Goal: Find contact information: Find contact information

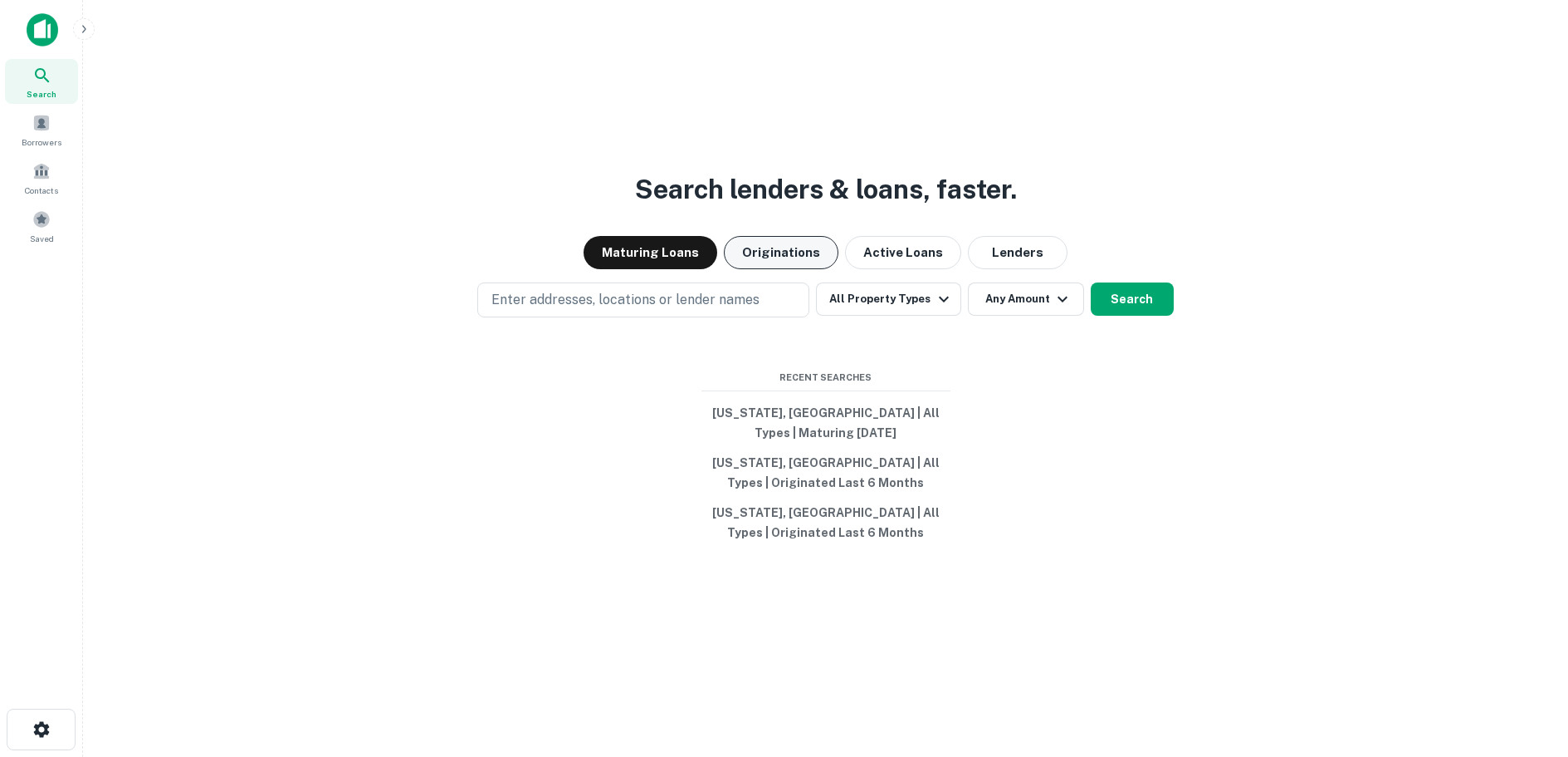
click at [776, 250] on button "Originations" at bounding box center [781, 252] width 115 height 33
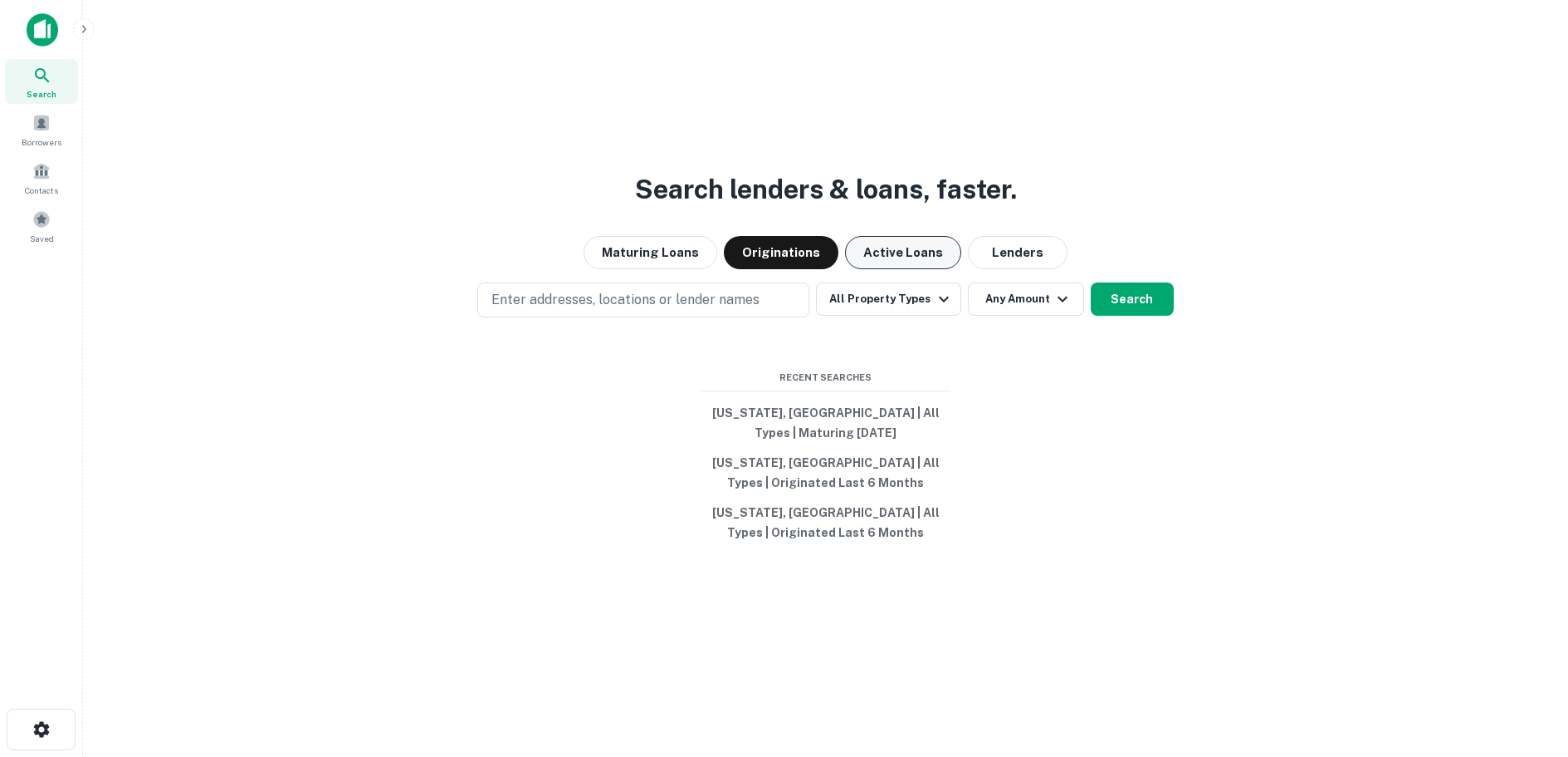
click at [878, 248] on button "Active Loans" at bounding box center [903, 252] width 116 height 33
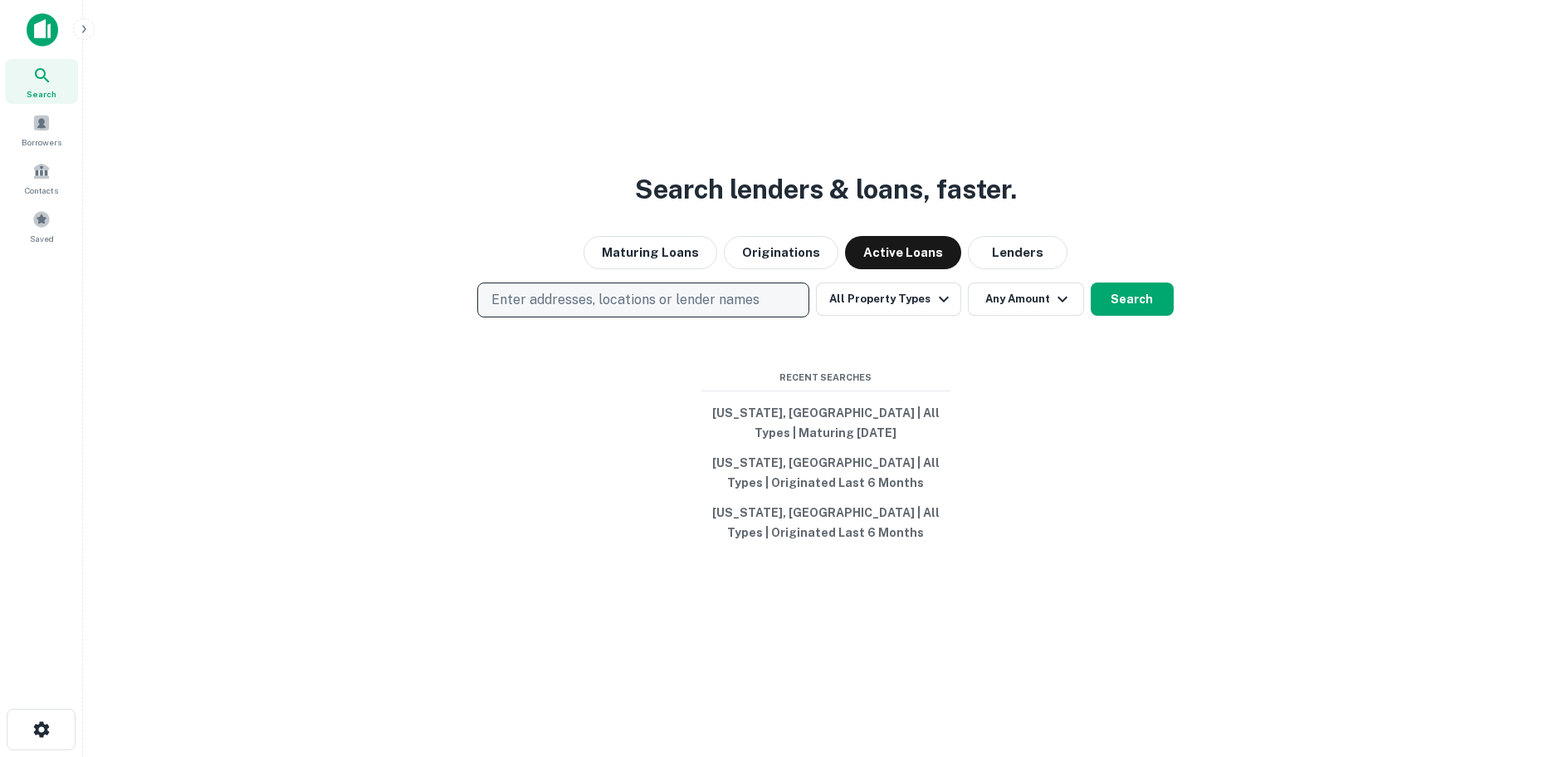
click at [590, 300] on p "Enter addresses, locations or lender names" at bounding box center [626, 300] width 269 height 20
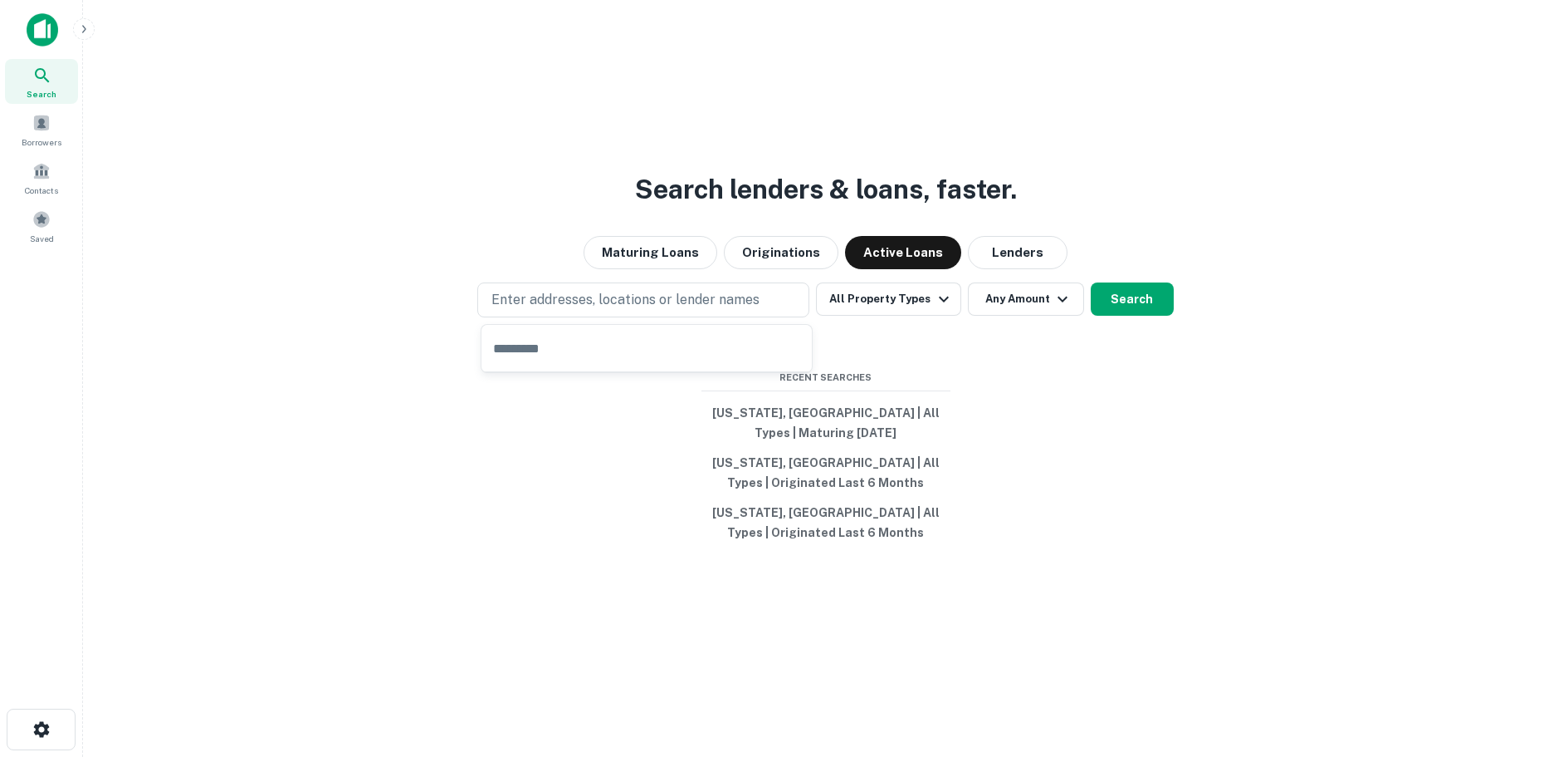
click at [1052, 351] on div "Search lenders & loans, faster. Maturing Loans Originations Active Loans Lender…" at bounding box center [825, 418] width 1458 height 757
click at [934, 298] on icon "button" at bounding box center [943, 299] width 20 height 20
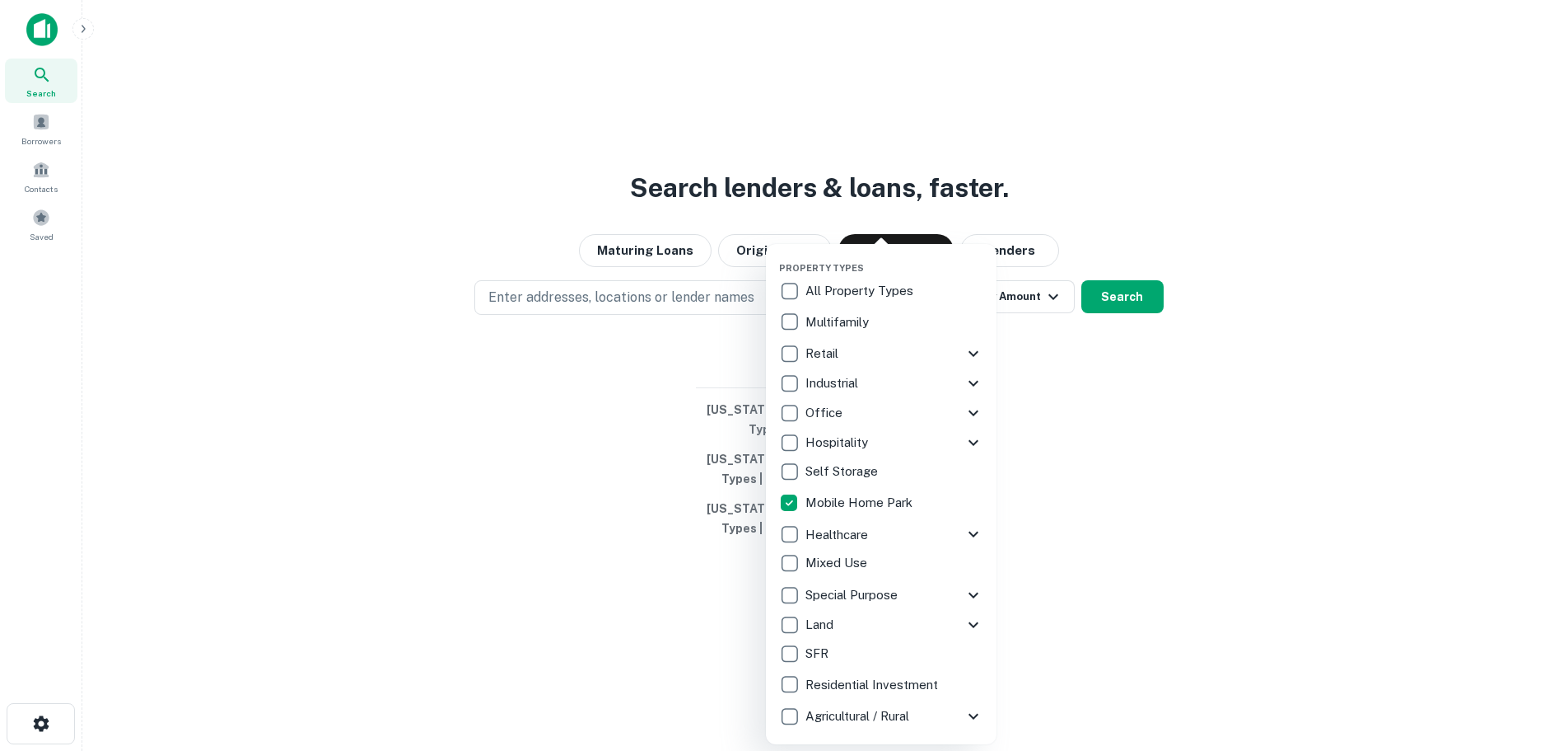
click at [1119, 487] on div at bounding box center [784, 376] width 1568 height 751
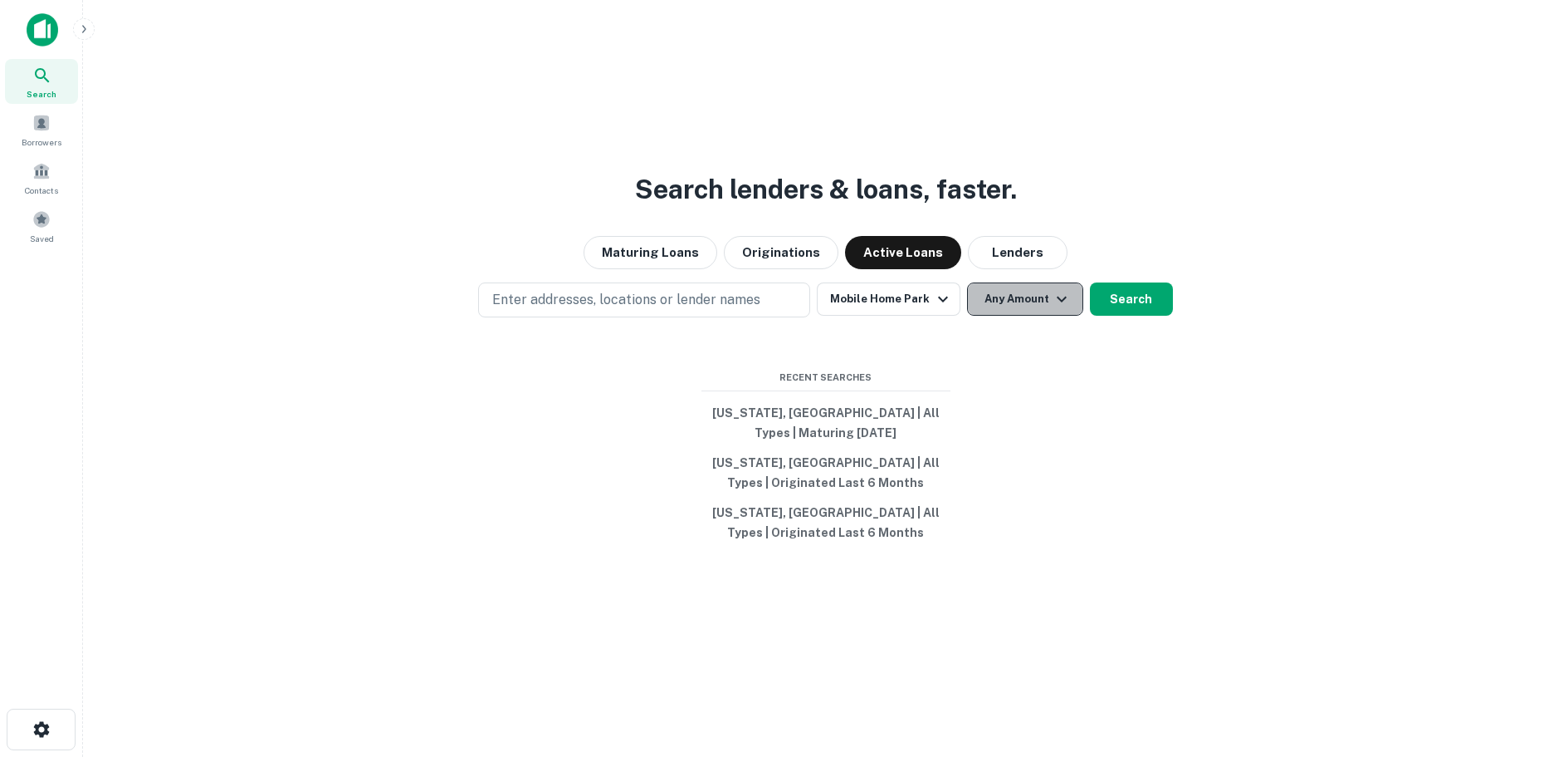
click at [1054, 296] on icon "button" at bounding box center [1062, 299] width 20 height 20
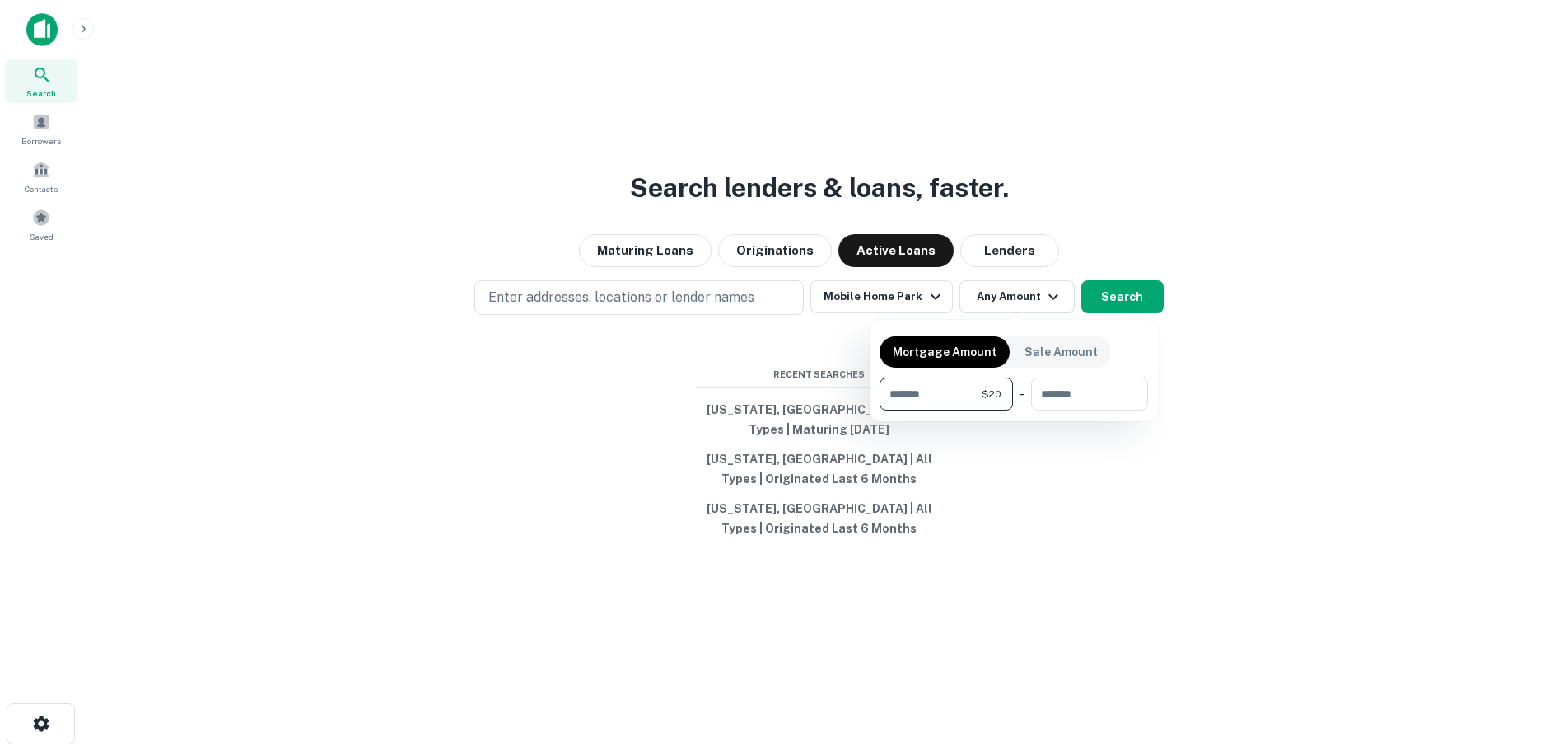
type input "*"
type input "*******"
click at [1089, 504] on div at bounding box center [784, 376] width 1568 height 751
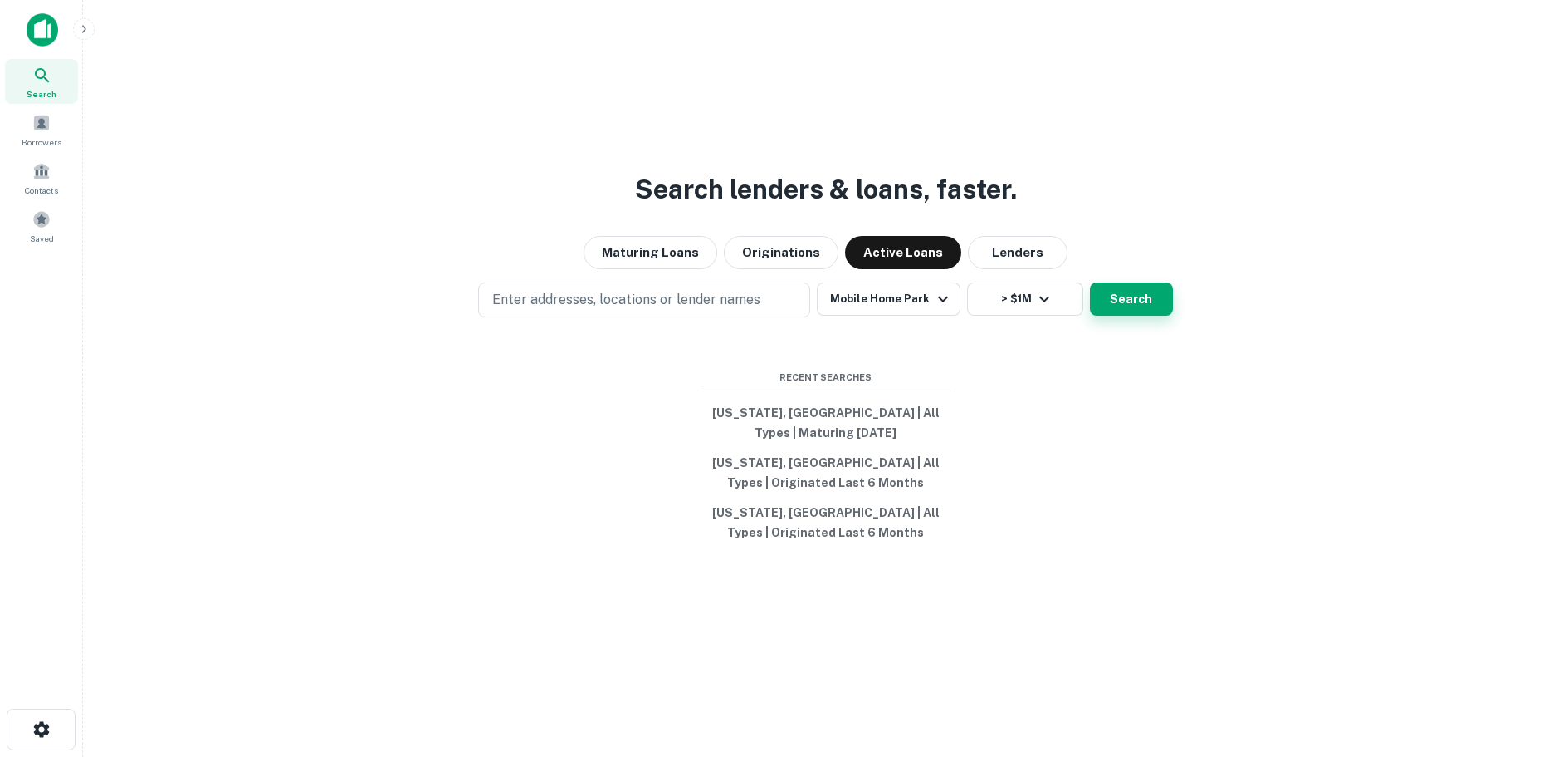
click at [1132, 299] on button "Search" at bounding box center [1131, 299] width 83 height 33
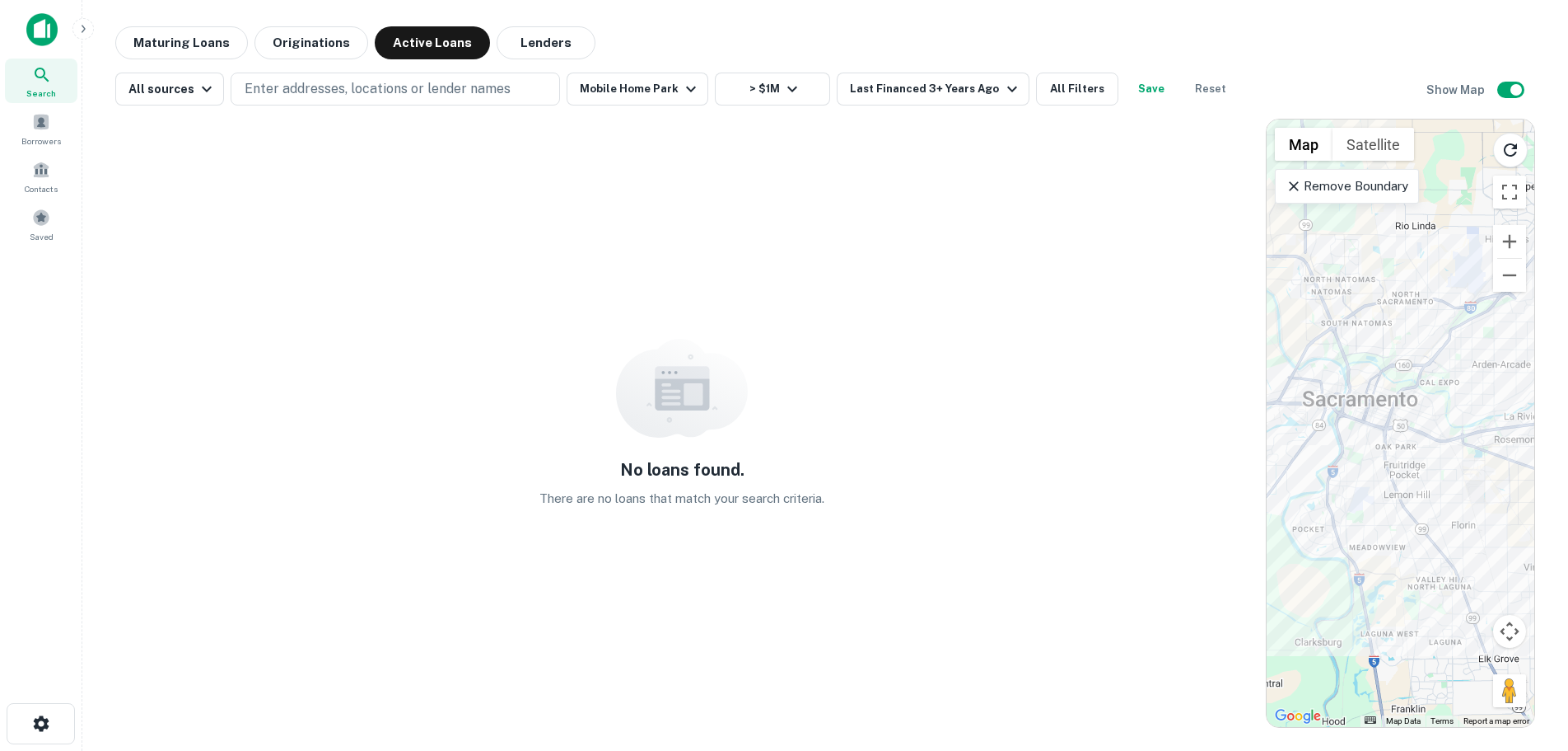
click at [713, 35] on div "Maturing Loans Originations Active Loans Lenders" at bounding box center [825, 43] width 1420 height 32
click at [293, 87] on p "Enter addresses, locations or lender names" at bounding box center [377, 89] width 266 height 20
type input "**********"
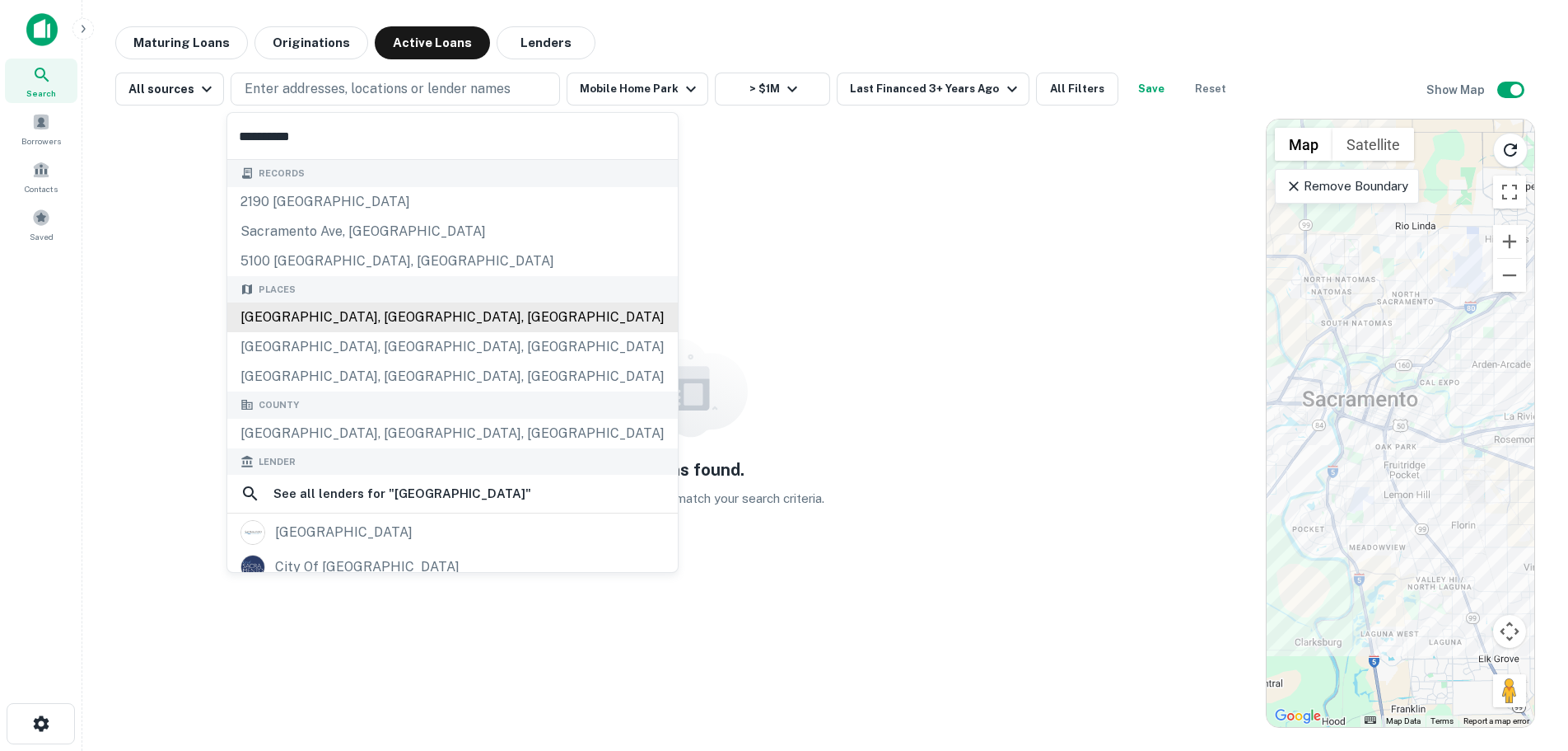
click at [311, 319] on div "[GEOGRAPHIC_DATA], [GEOGRAPHIC_DATA], [GEOGRAPHIC_DATA]" at bounding box center [453, 317] width 451 height 30
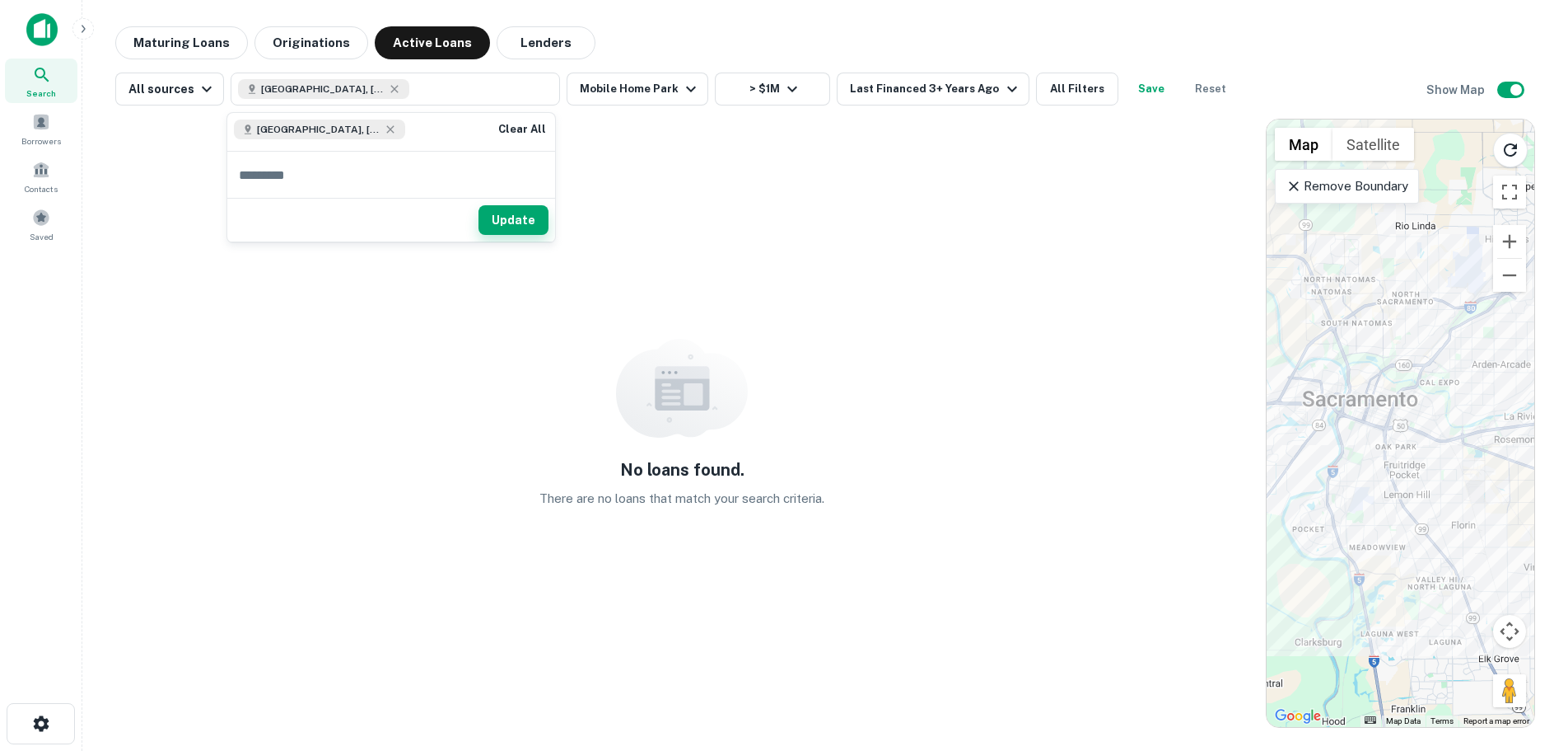
click at [512, 219] on button "Update" at bounding box center [513, 220] width 70 height 30
click at [42, 30] on img at bounding box center [42, 30] width 32 height 32
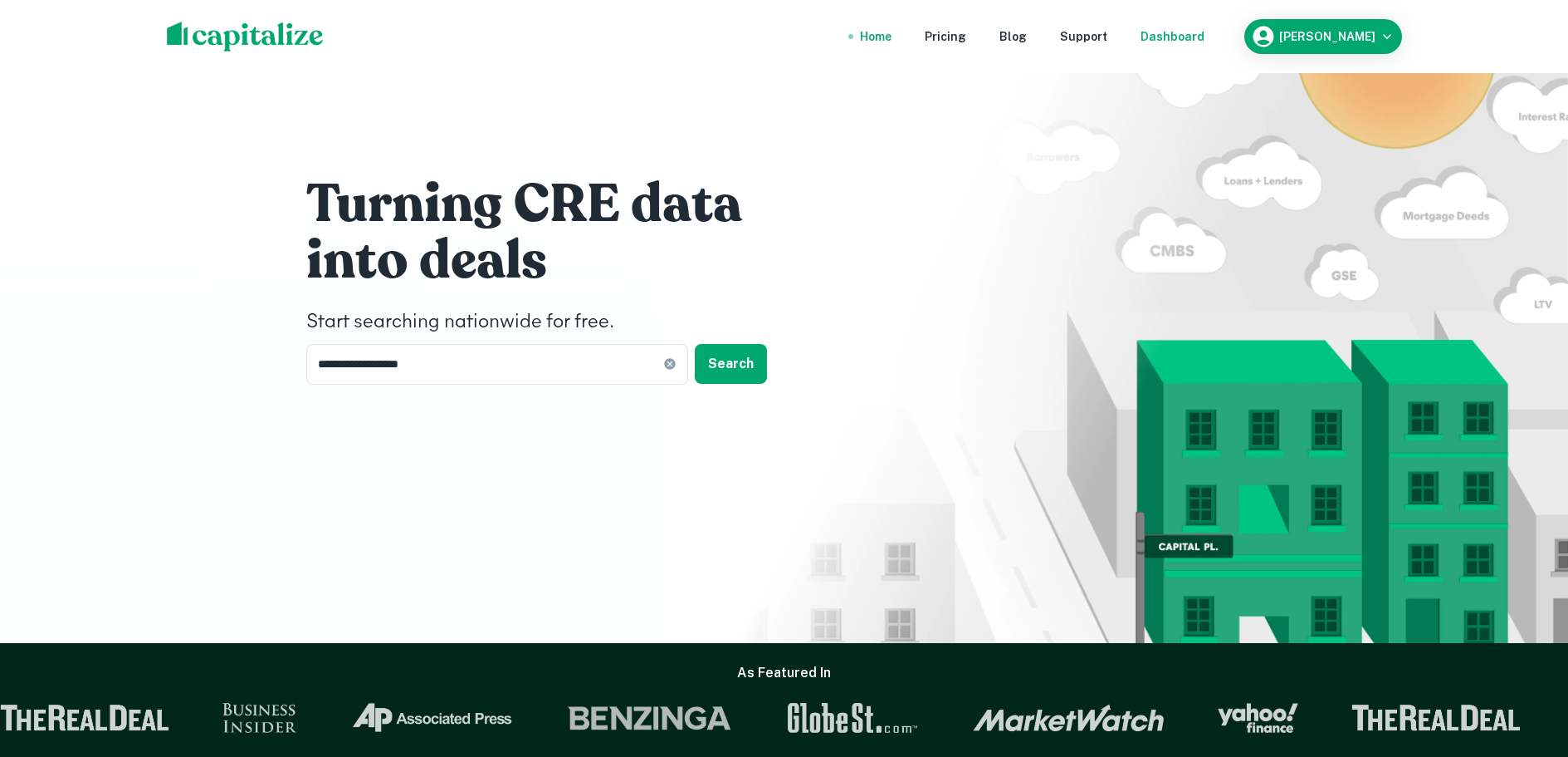
click at [1164, 38] on div "Dashboard" at bounding box center [1172, 36] width 64 height 18
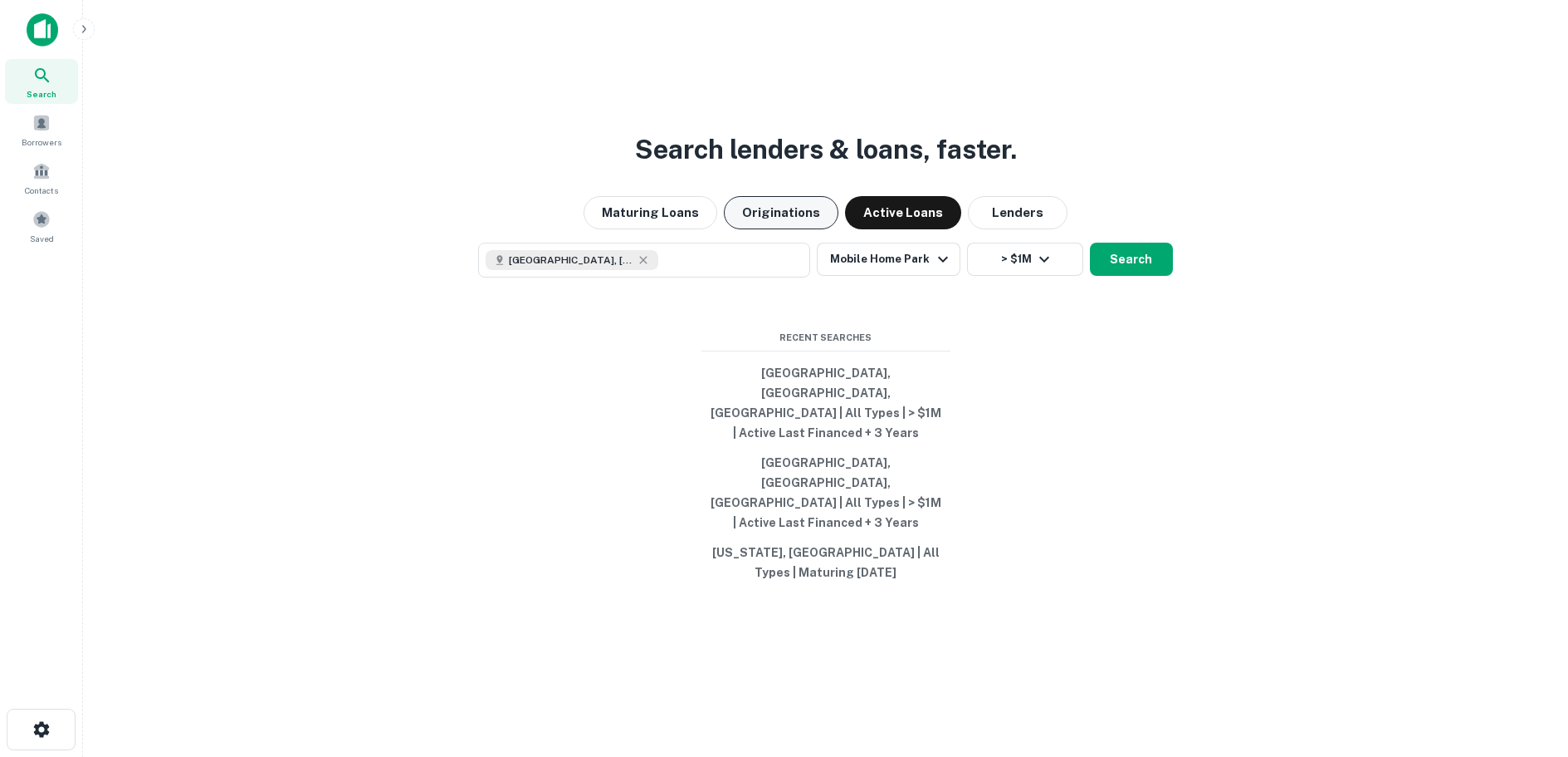
click at [777, 229] on button "Originations" at bounding box center [781, 213] width 115 height 33
click at [1120, 275] on button "Search" at bounding box center [1131, 259] width 83 height 33
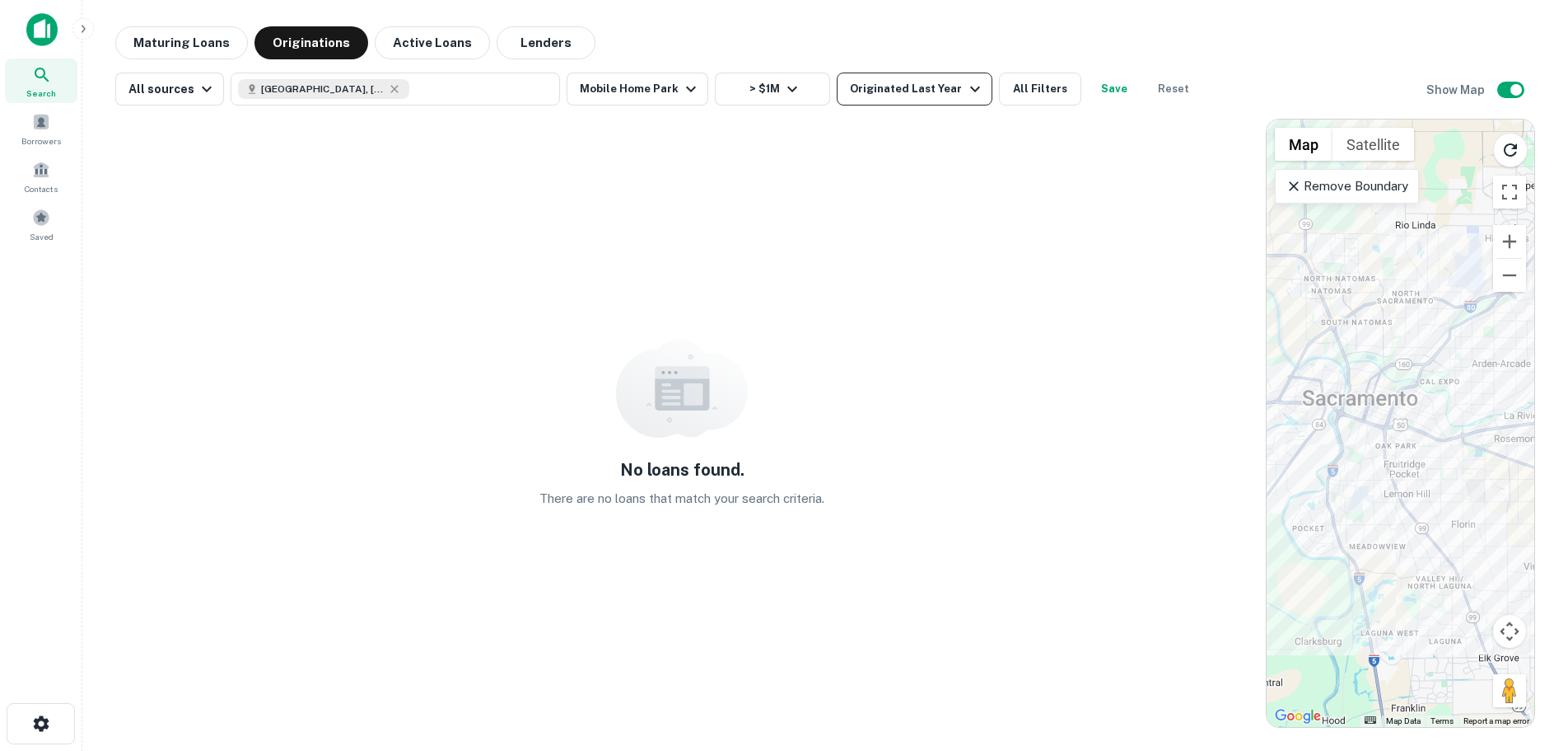
click at [965, 90] on icon "button" at bounding box center [975, 89] width 20 height 20
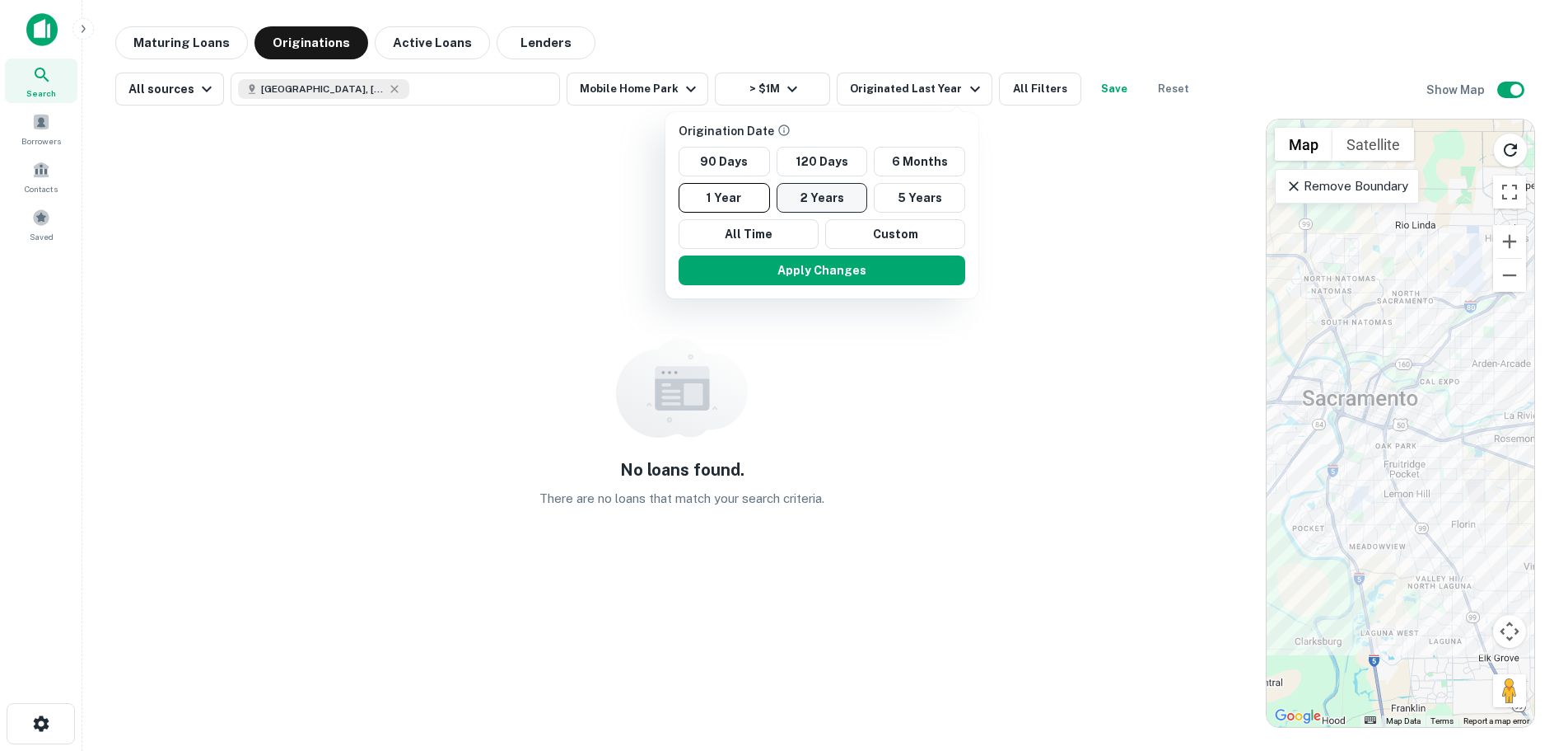
click at [821, 201] on button "2 Years" at bounding box center [822, 197] width 92 height 30
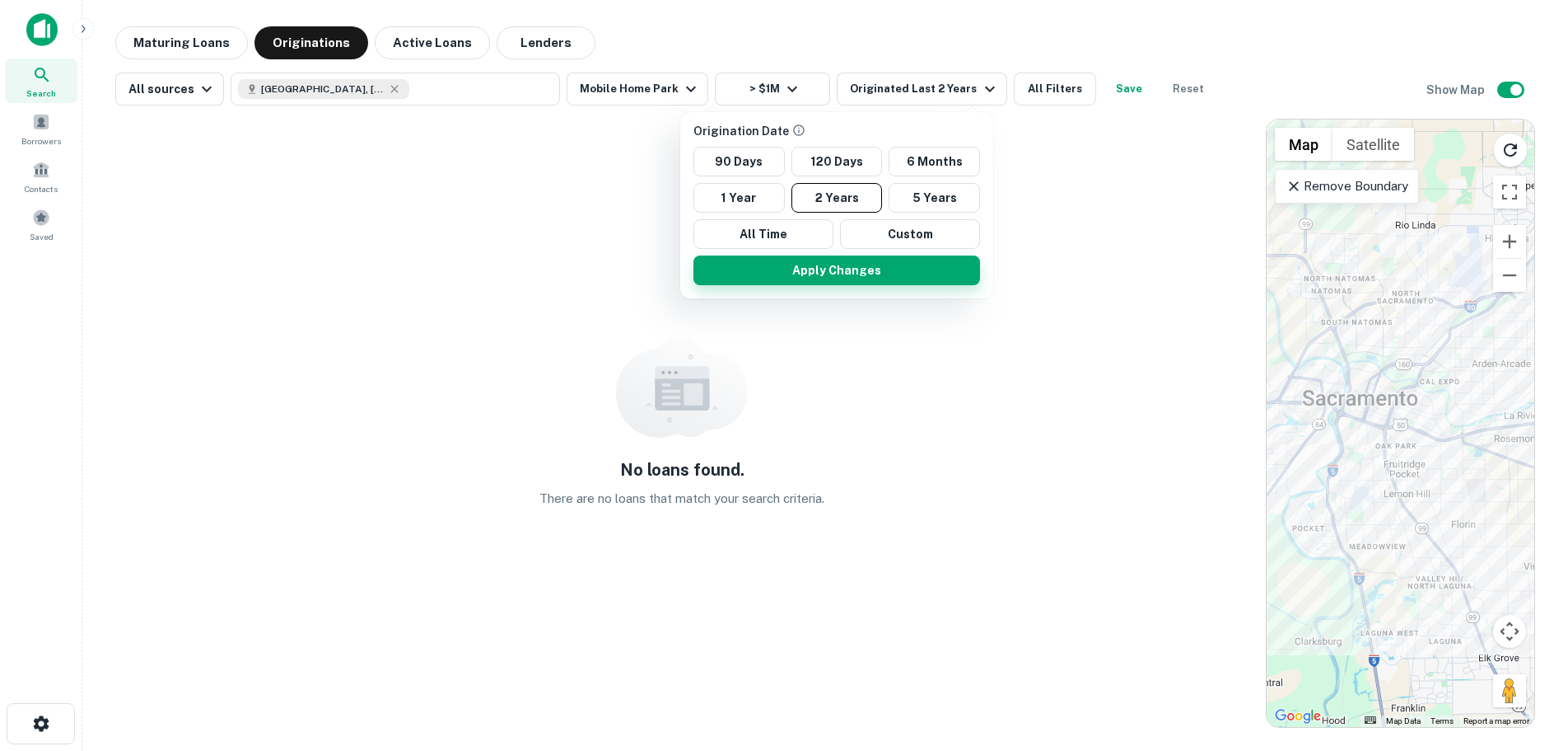
click at [833, 273] on button "Apply Changes" at bounding box center [837, 269] width 286 height 30
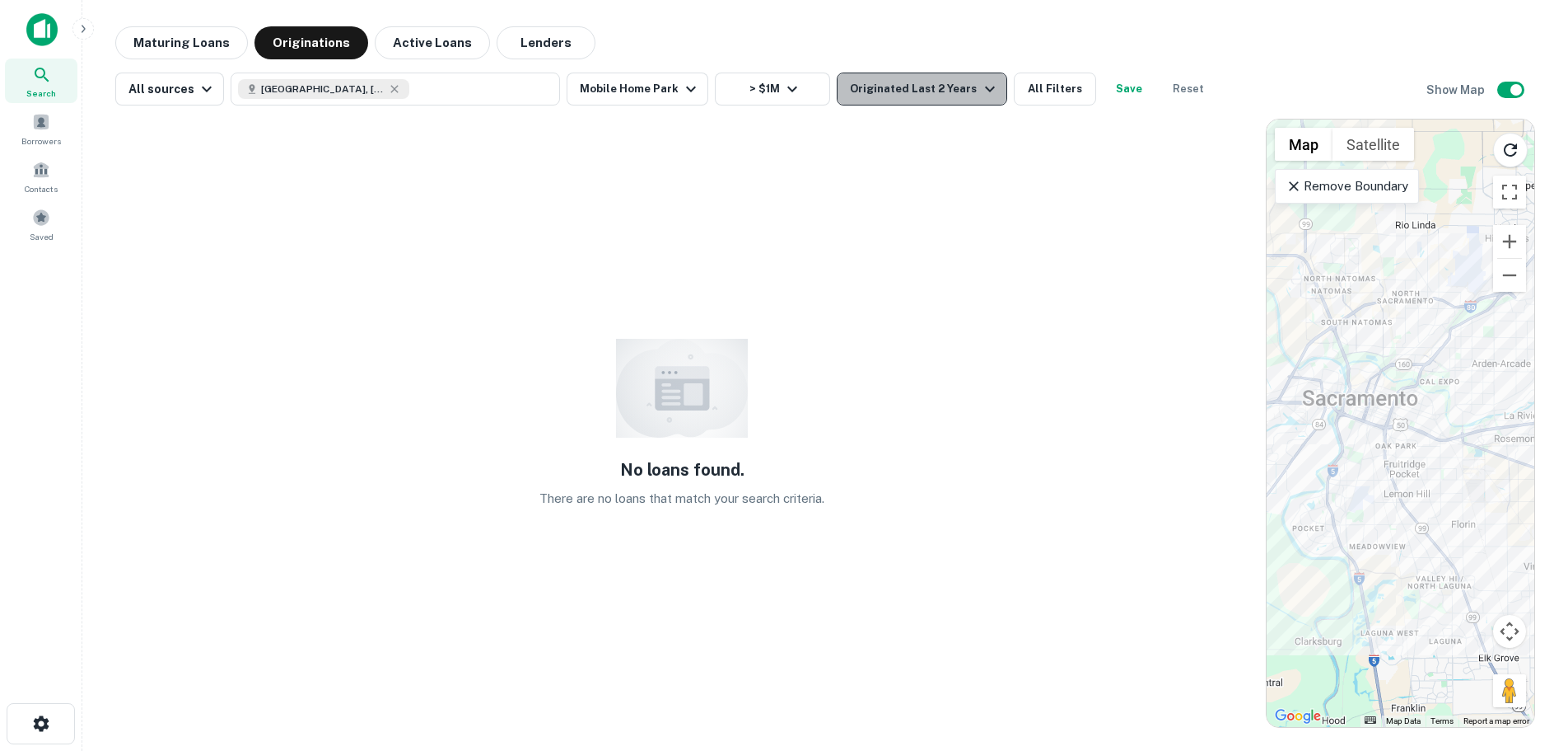
click at [980, 87] on icon "button" at bounding box center [989, 89] width 20 height 20
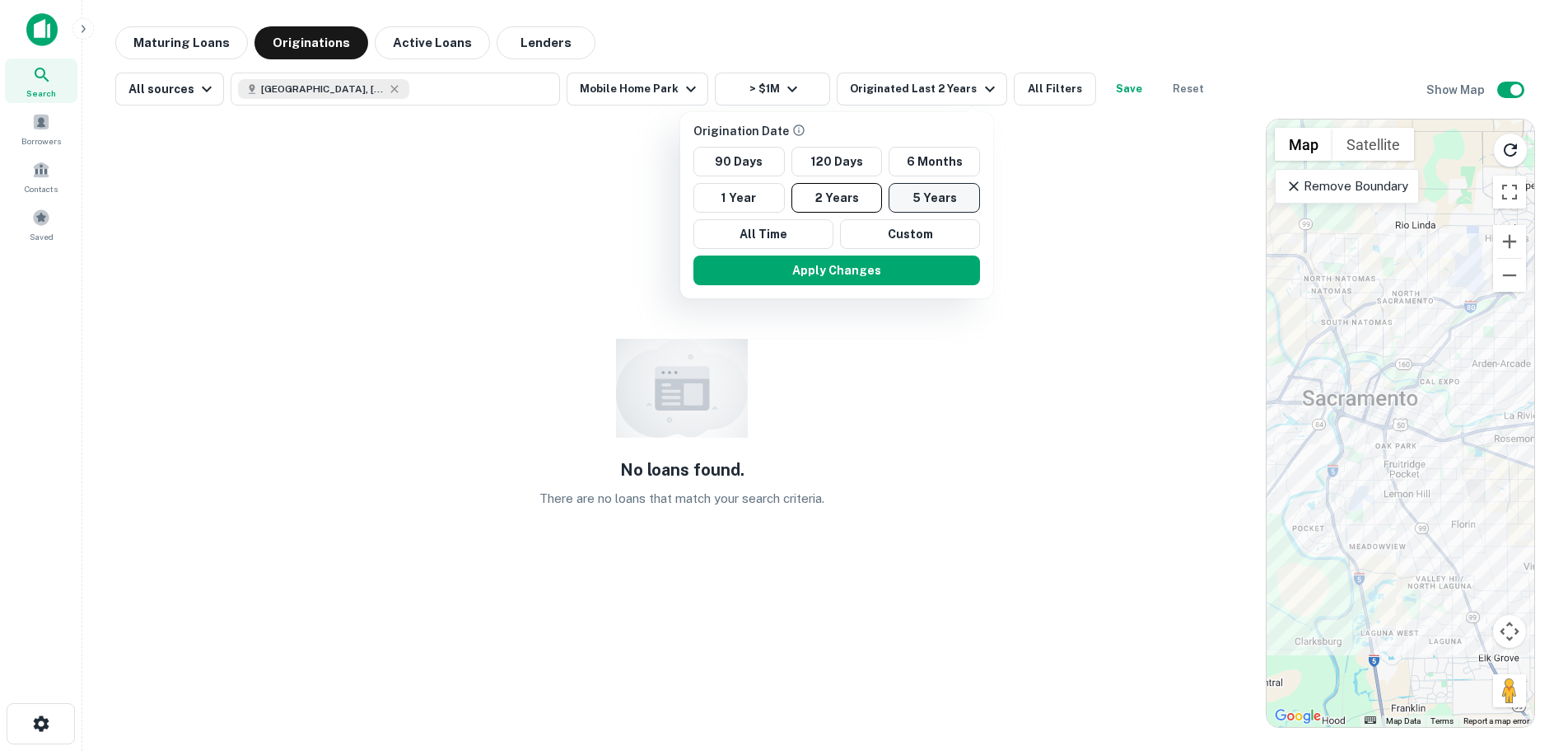
click at [922, 201] on button "5 Years" at bounding box center [935, 197] width 92 height 30
click at [841, 272] on button "Apply Changes" at bounding box center [837, 269] width 286 height 30
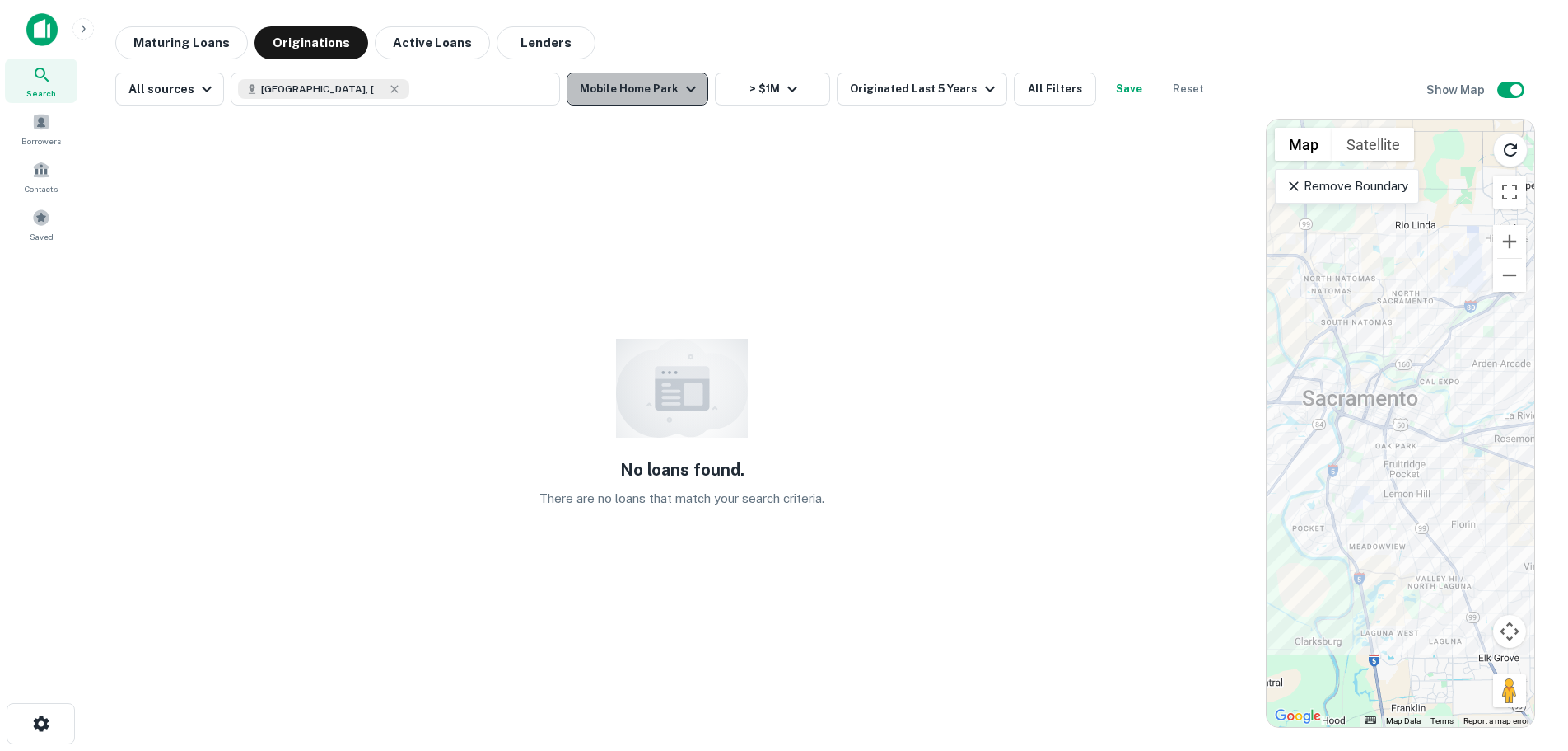
click at [686, 89] on icon "button" at bounding box center [690, 90] width 10 height 6
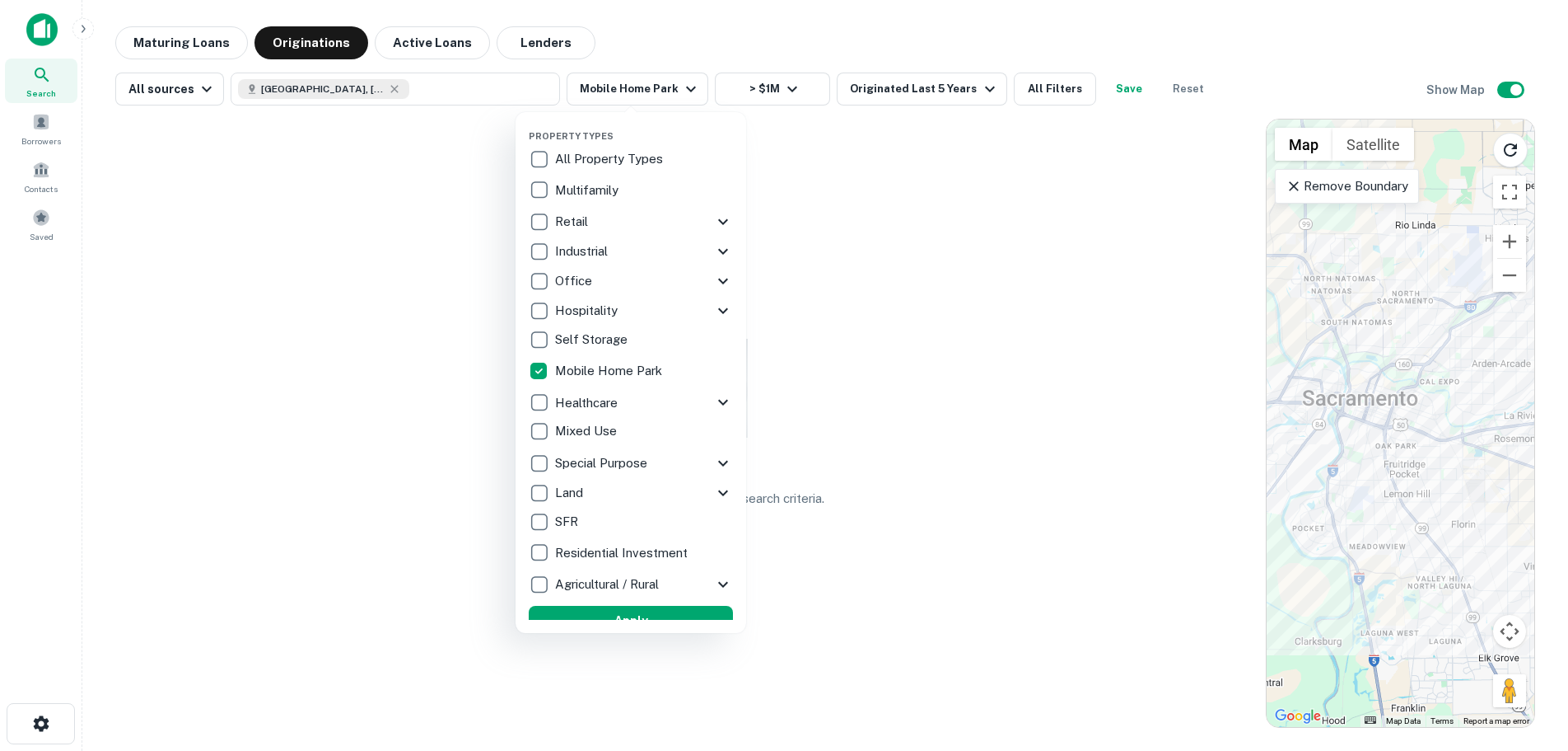
click at [656, 35] on div at bounding box center [784, 376] width 1568 height 751
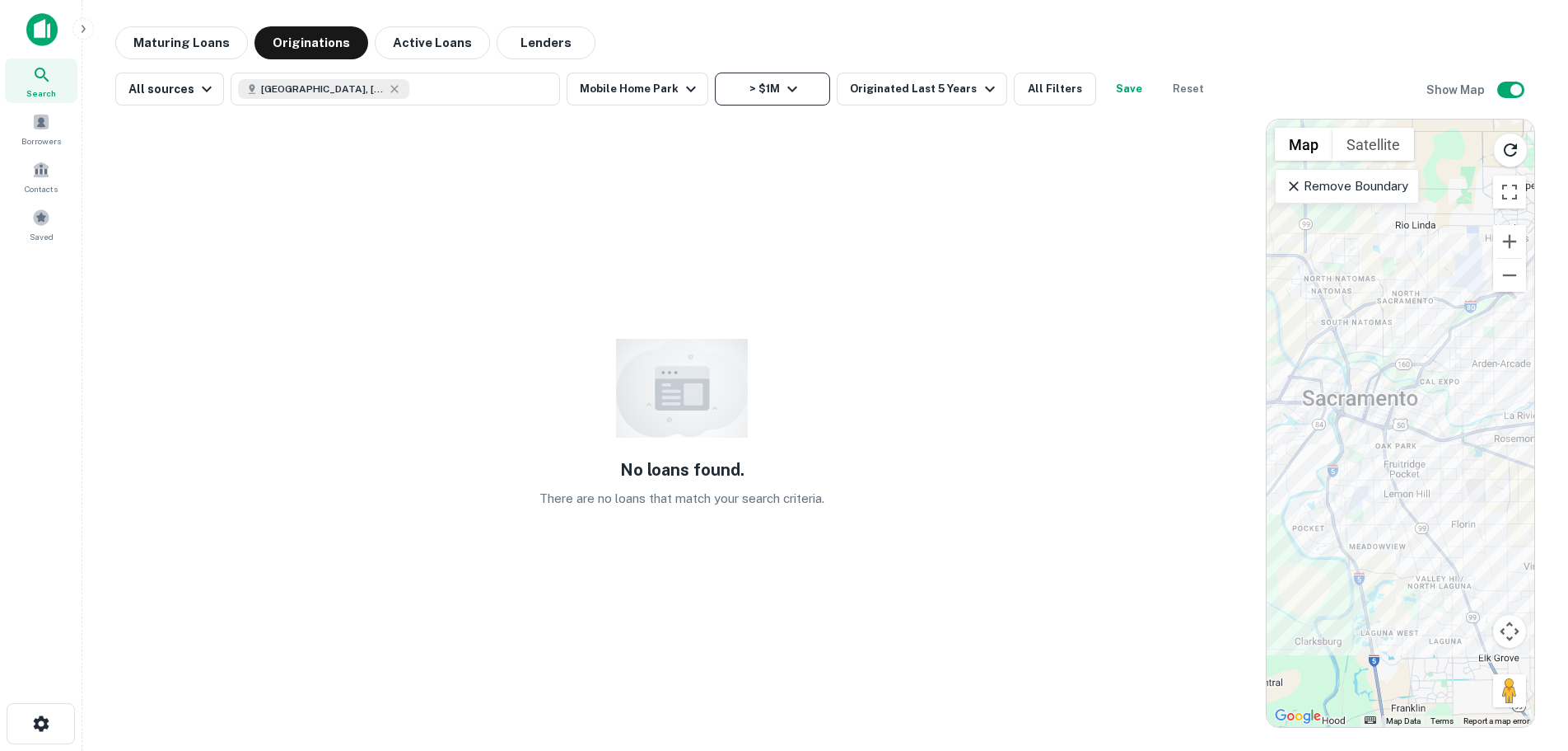
click at [788, 88] on icon "button" at bounding box center [792, 89] width 20 height 20
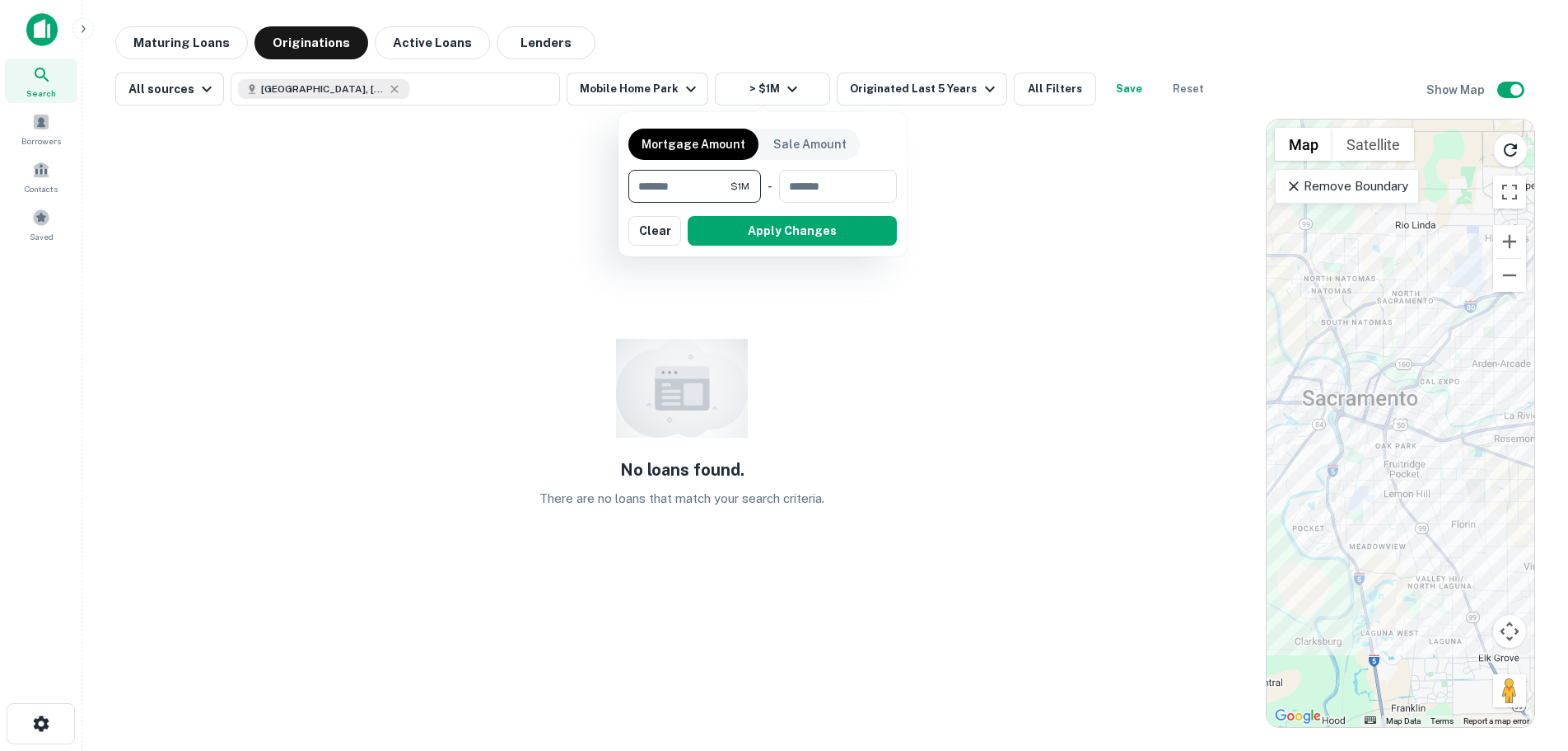
click at [775, 43] on div at bounding box center [784, 376] width 1568 height 751
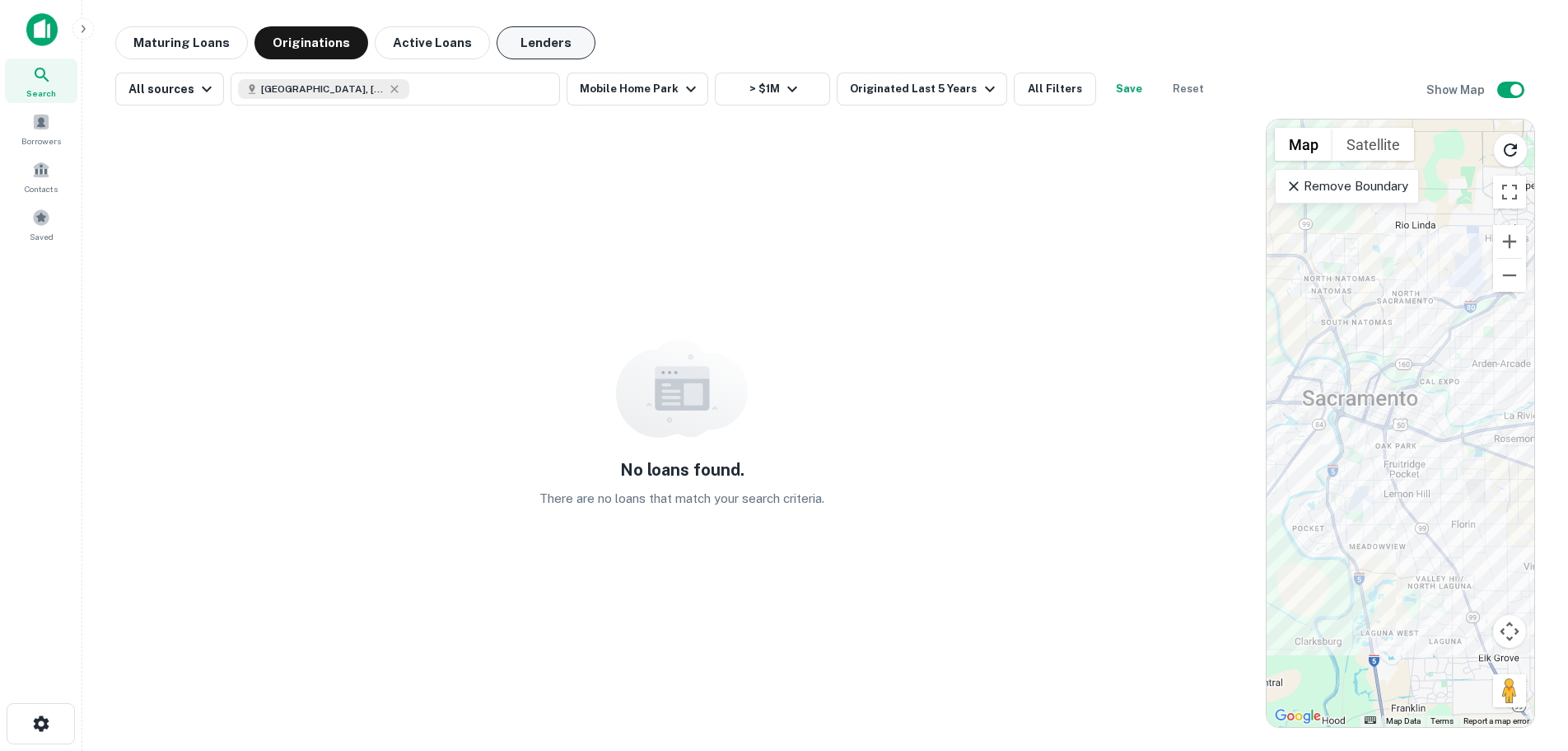
click at [524, 48] on button "Lenders" at bounding box center [545, 43] width 98 height 32
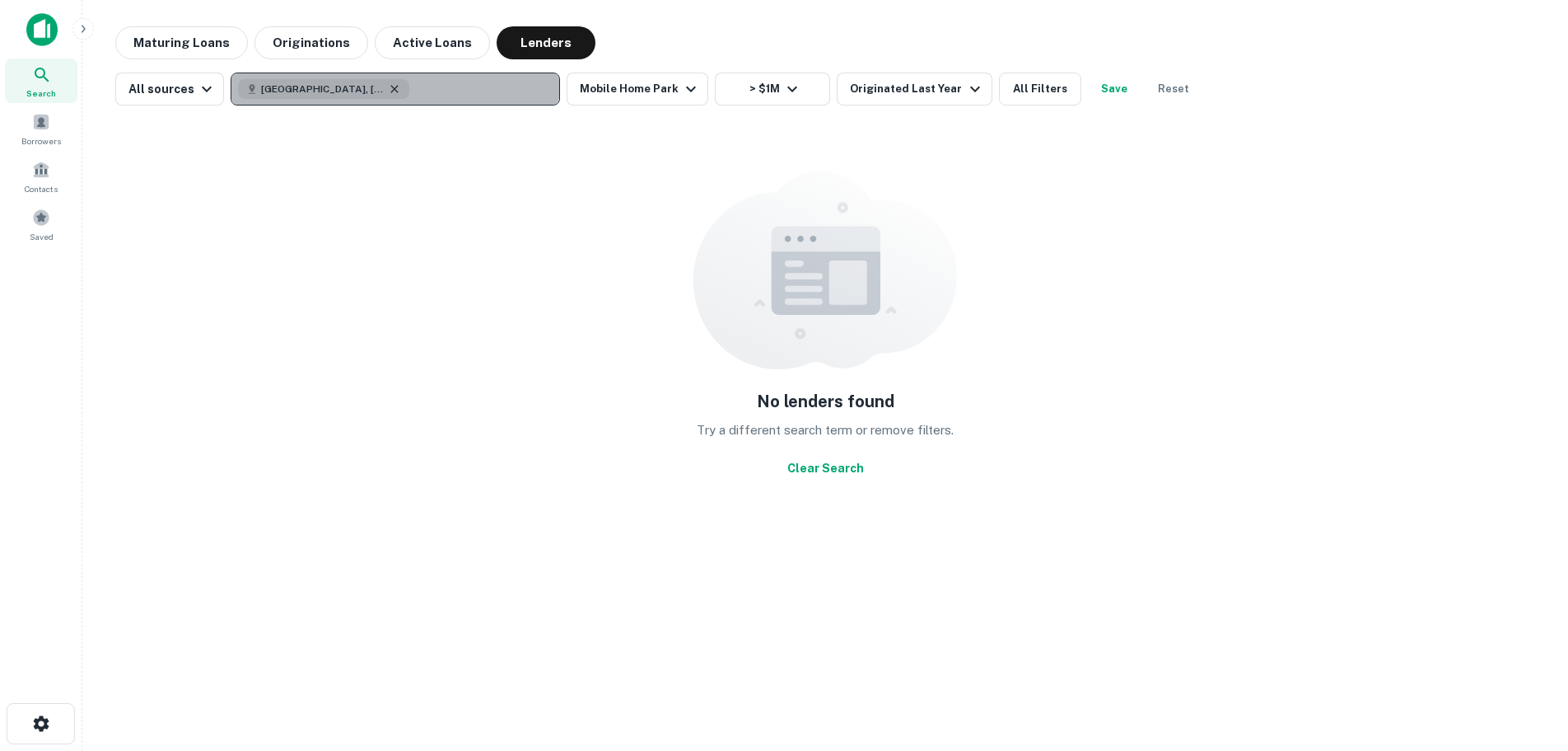
click at [392, 88] on icon "button" at bounding box center [395, 89] width 8 height 8
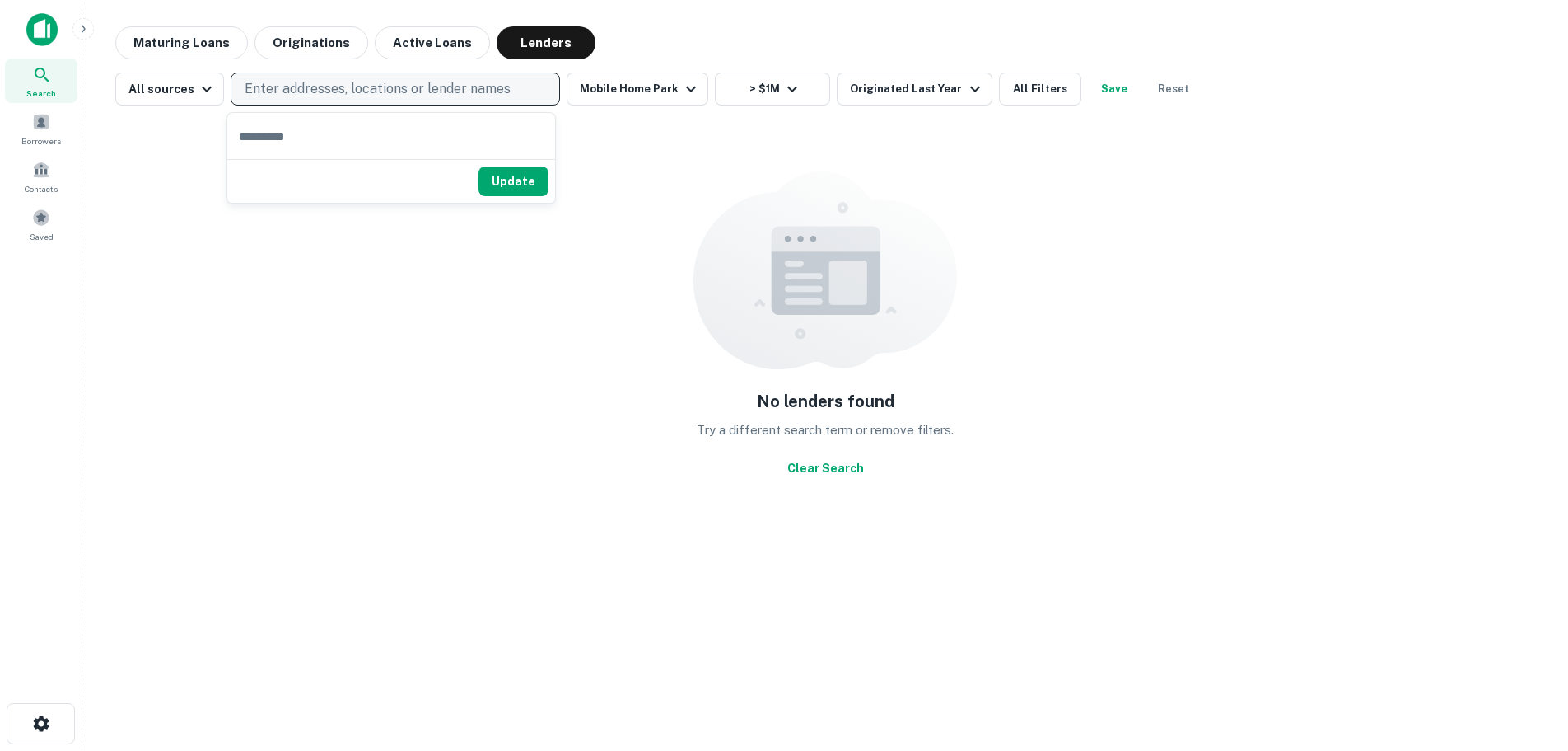
click at [646, 164] on div "No lenders found Try a different search term or remove filters. Clear Search" at bounding box center [825, 327] width 1420 height 417
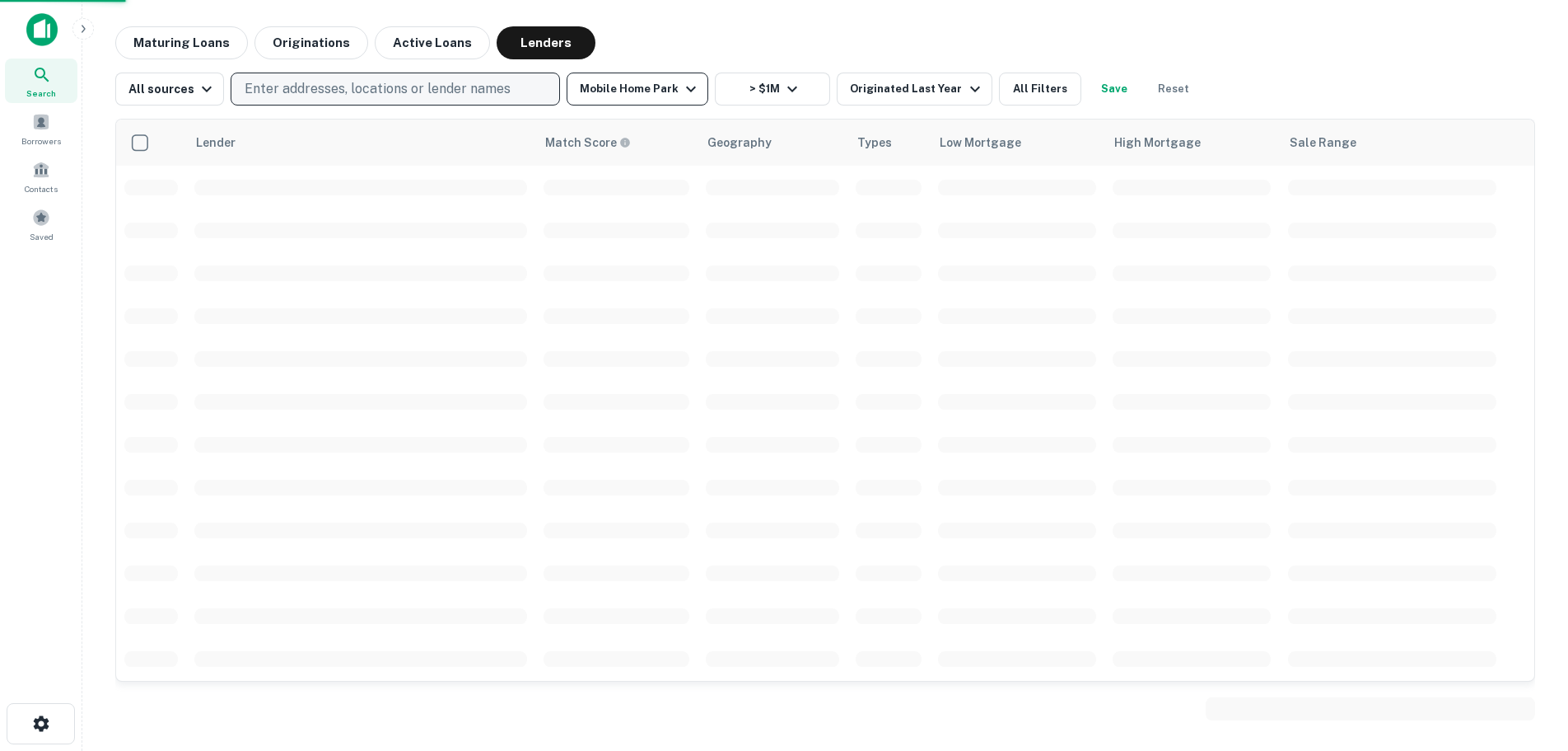
click at [681, 93] on icon "button" at bounding box center [690, 89] width 20 height 20
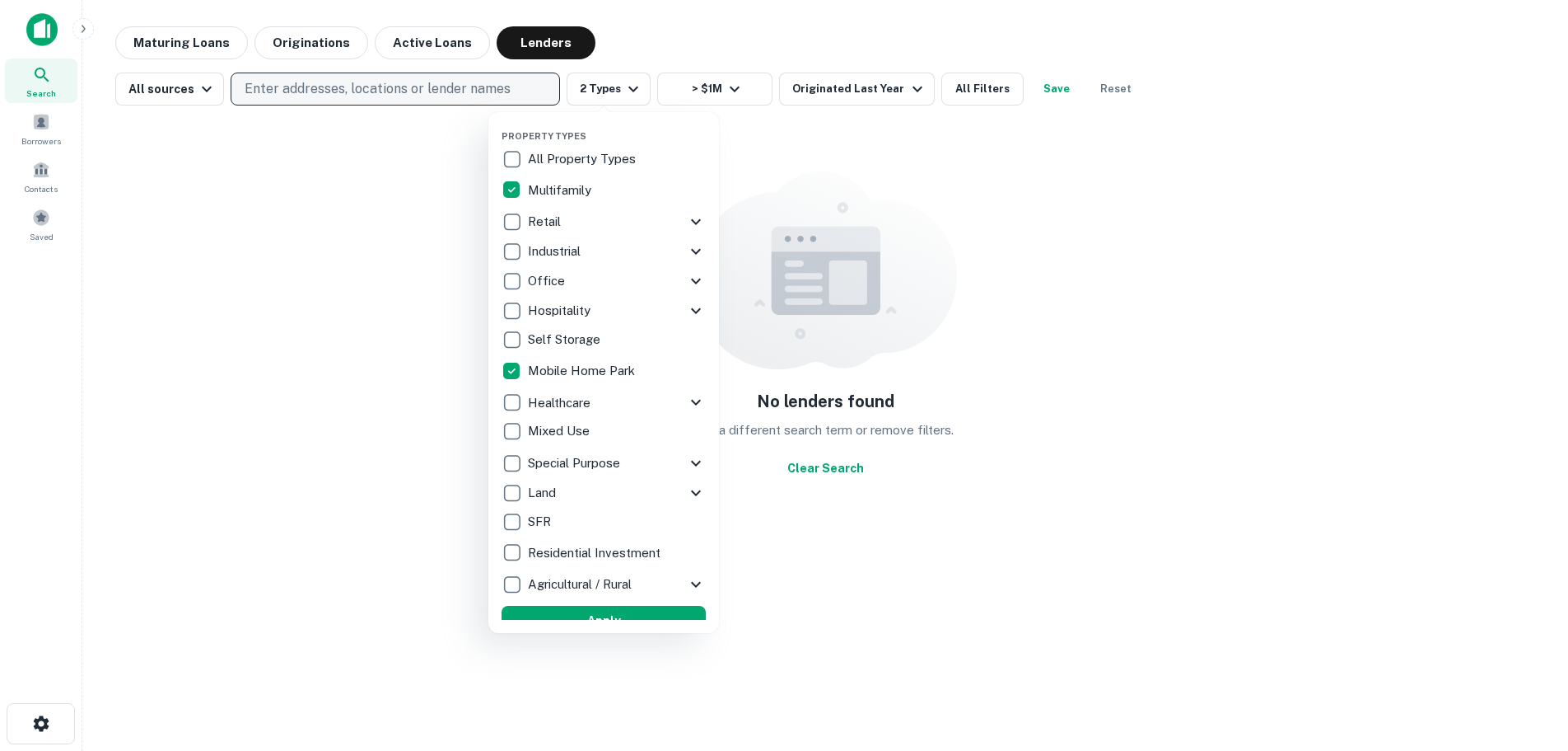
click at [679, 27] on div at bounding box center [784, 376] width 1568 height 751
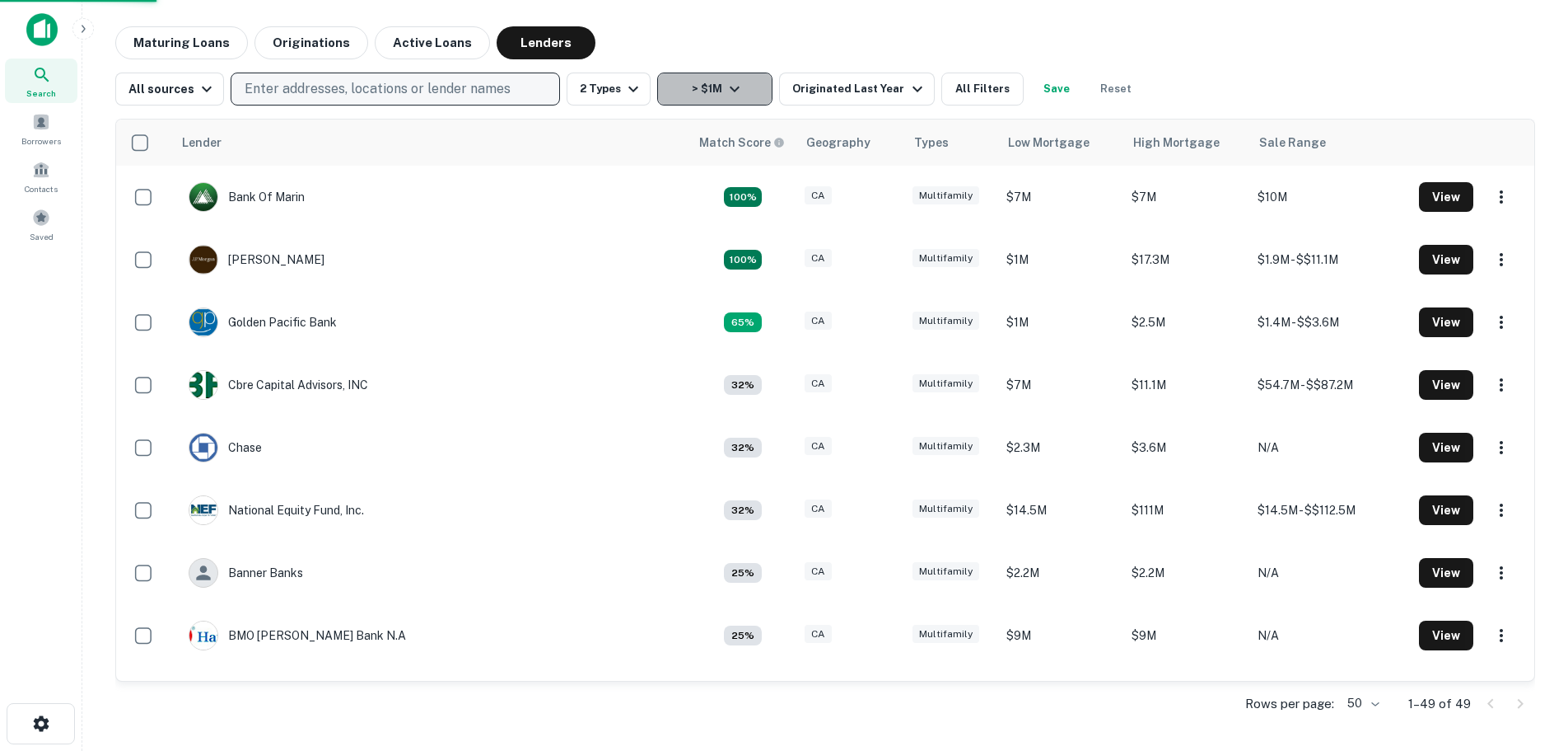
click at [736, 92] on icon "button" at bounding box center [734, 89] width 20 height 20
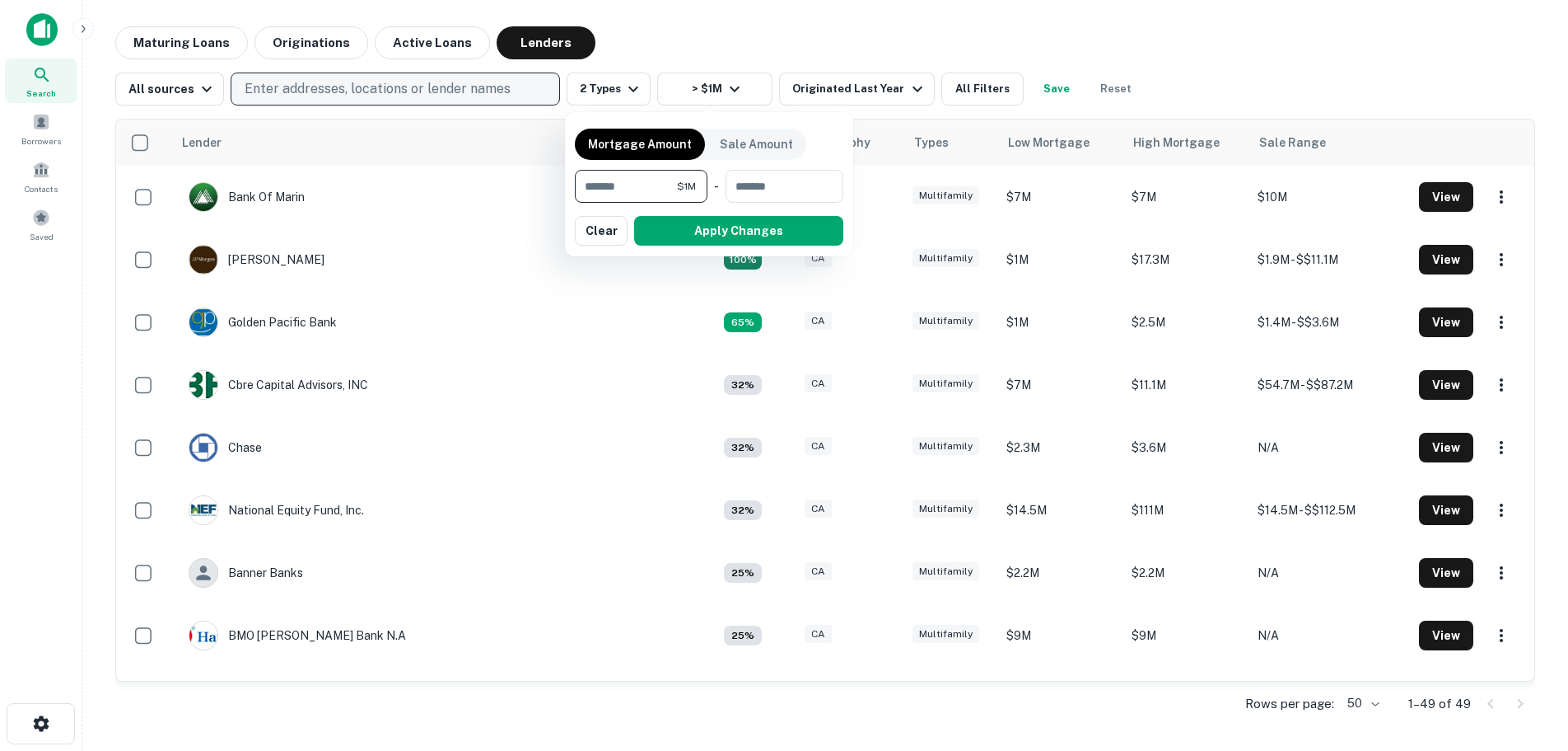
drag, startPoint x: 661, startPoint y: 183, endPoint x: 616, endPoint y: 185, distance: 45.0
click at [616, 185] on input "*******" at bounding box center [625, 186] width 102 height 32
click at [759, 43] on div at bounding box center [784, 376] width 1568 height 751
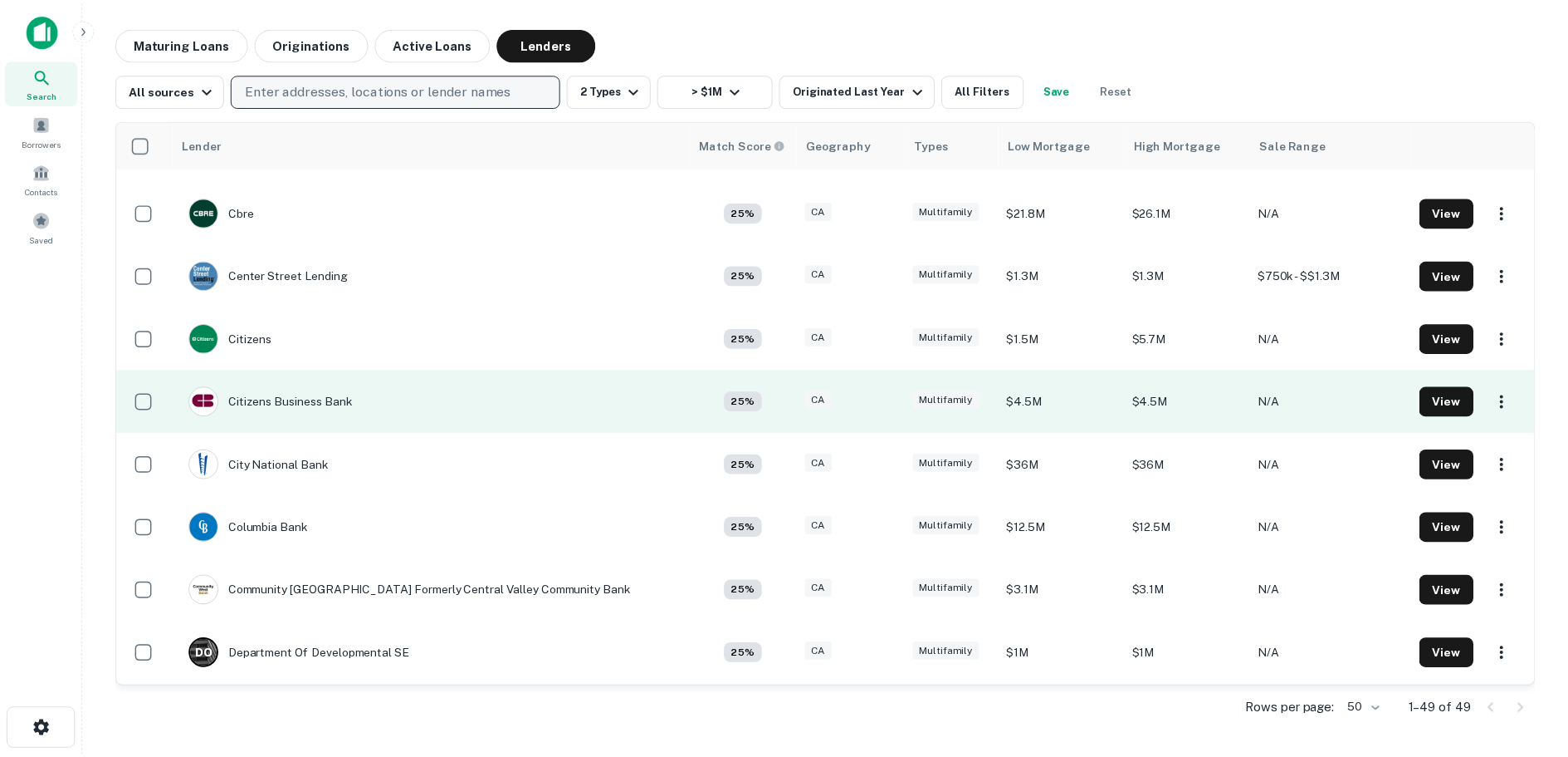
scroll to position [665, 0]
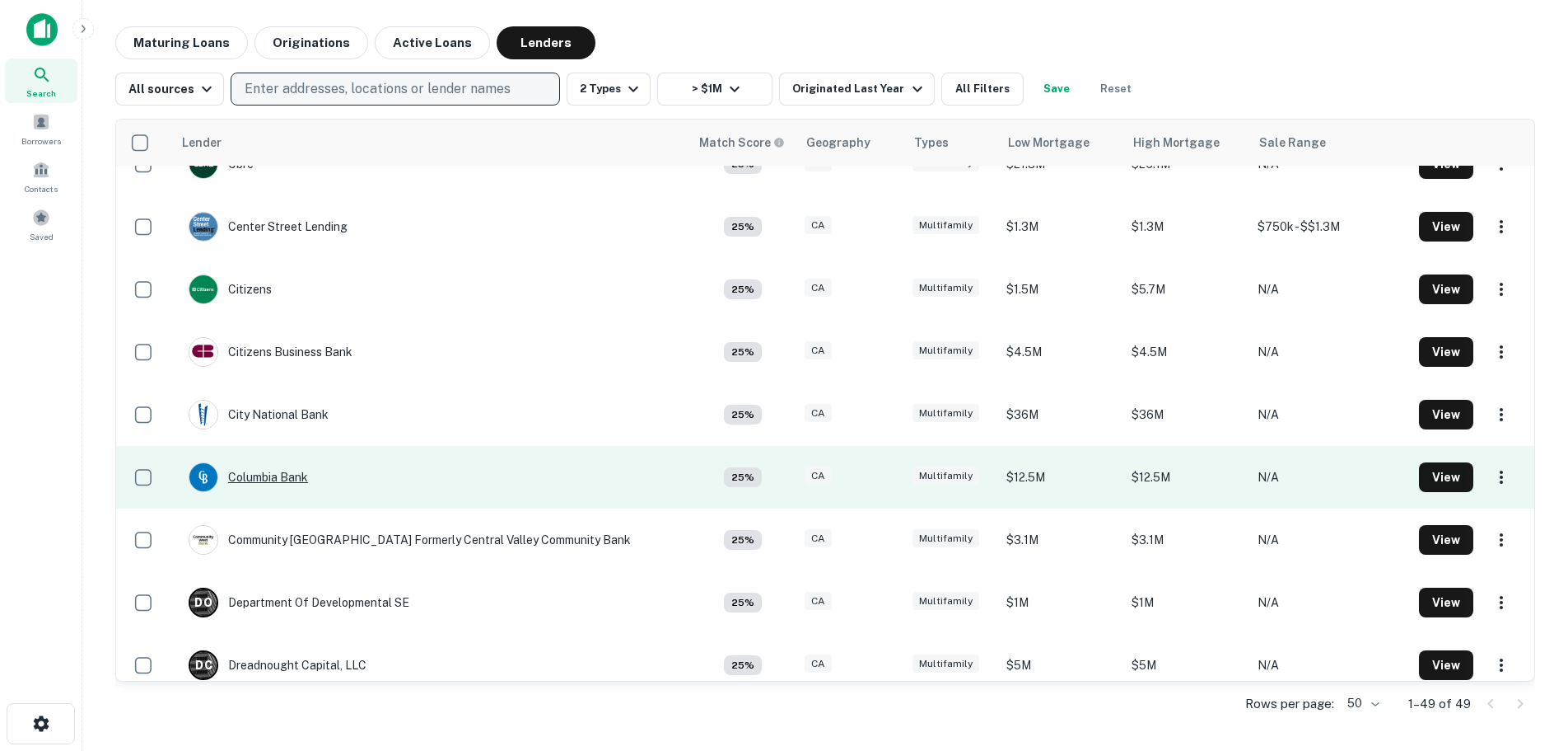
click at [265, 478] on div "Columbia Bank" at bounding box center [248, 477] width 119 height 30
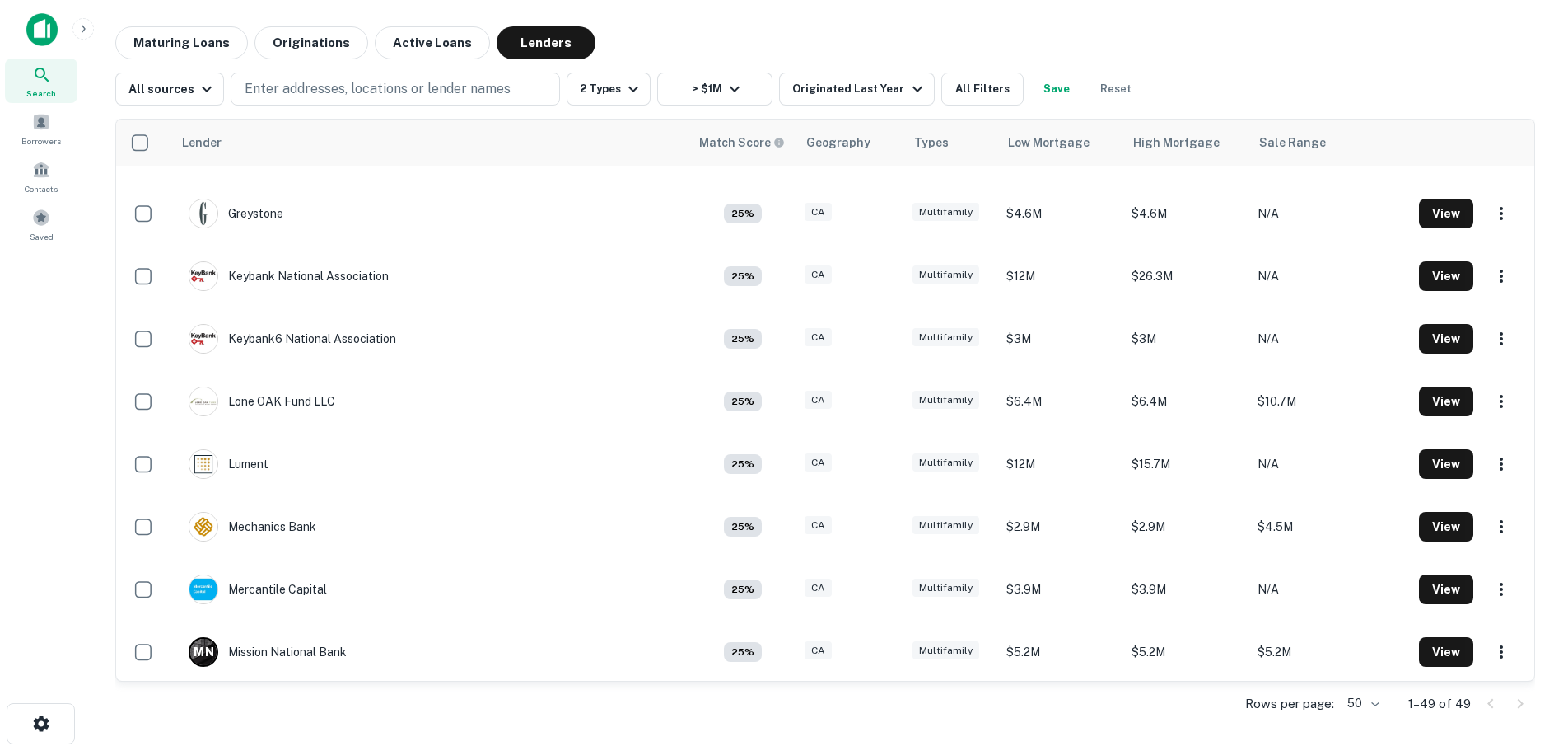
scroll to position [1730, 0]
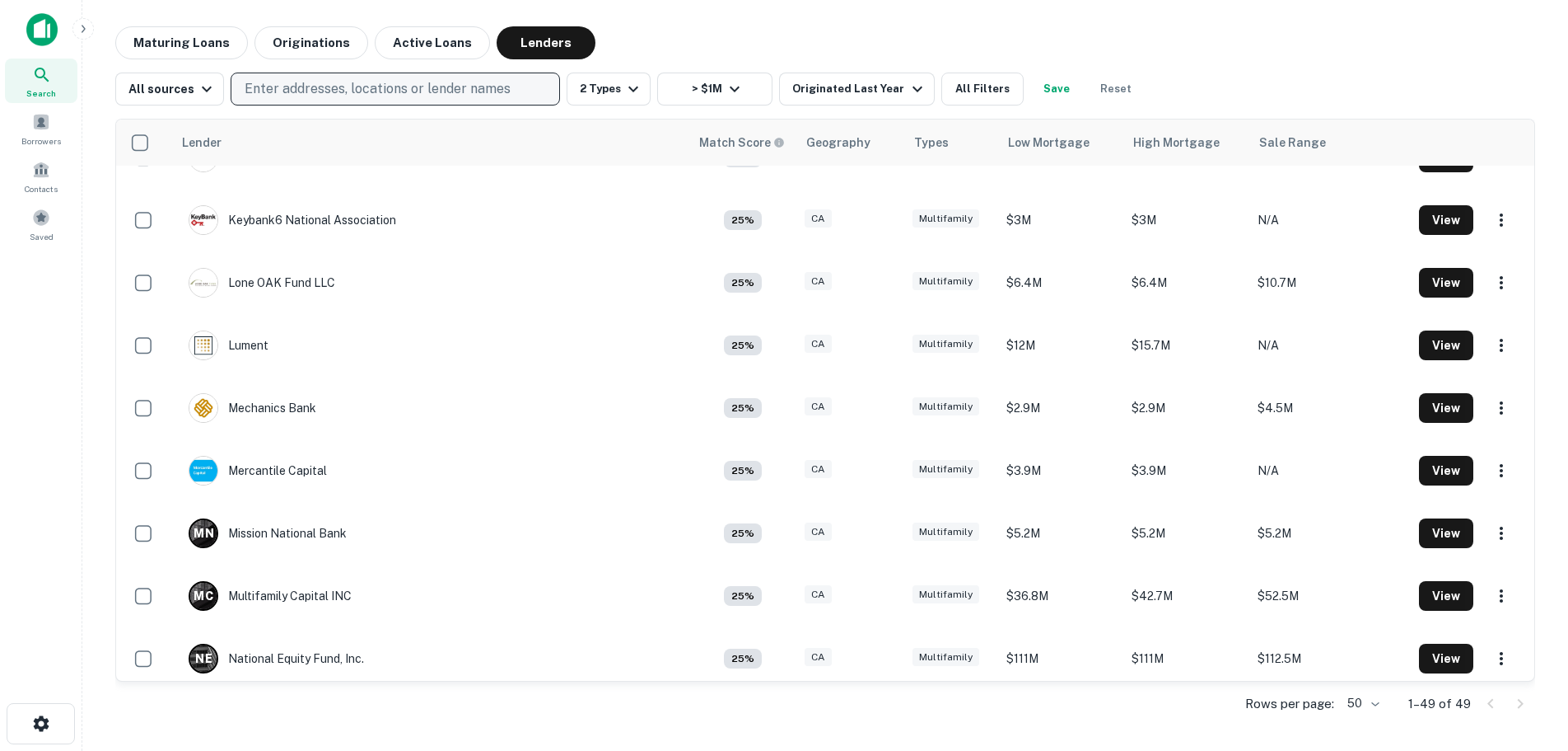
click at [296, 89] on p "Enter addresses, locations or lender names" at bounding box center [377, 89] width 266 height 20
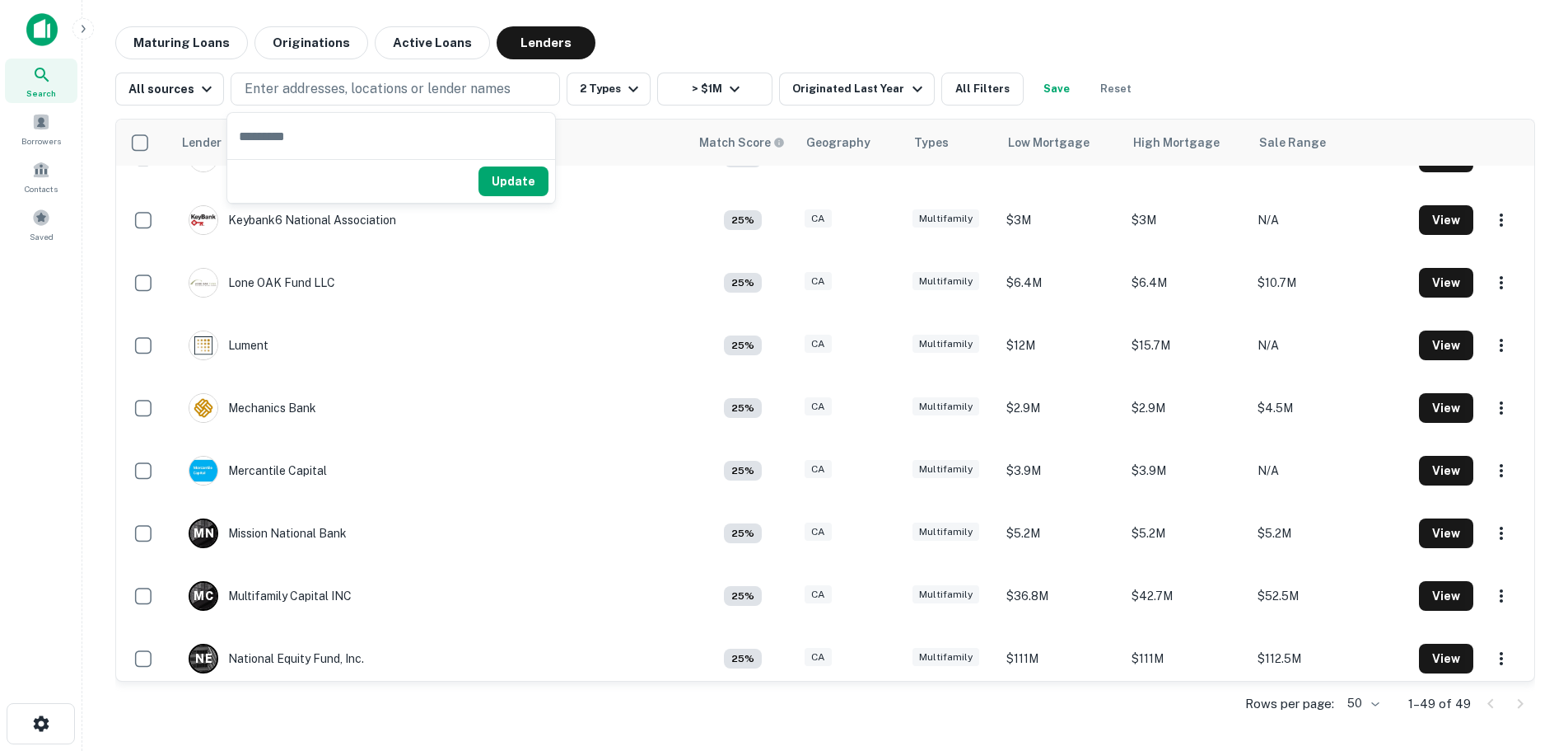
click at [700, 34] on div "Maturing Loans Originations Active Loans Lenders" at bounding box center [825, 43] width 1420 height 32
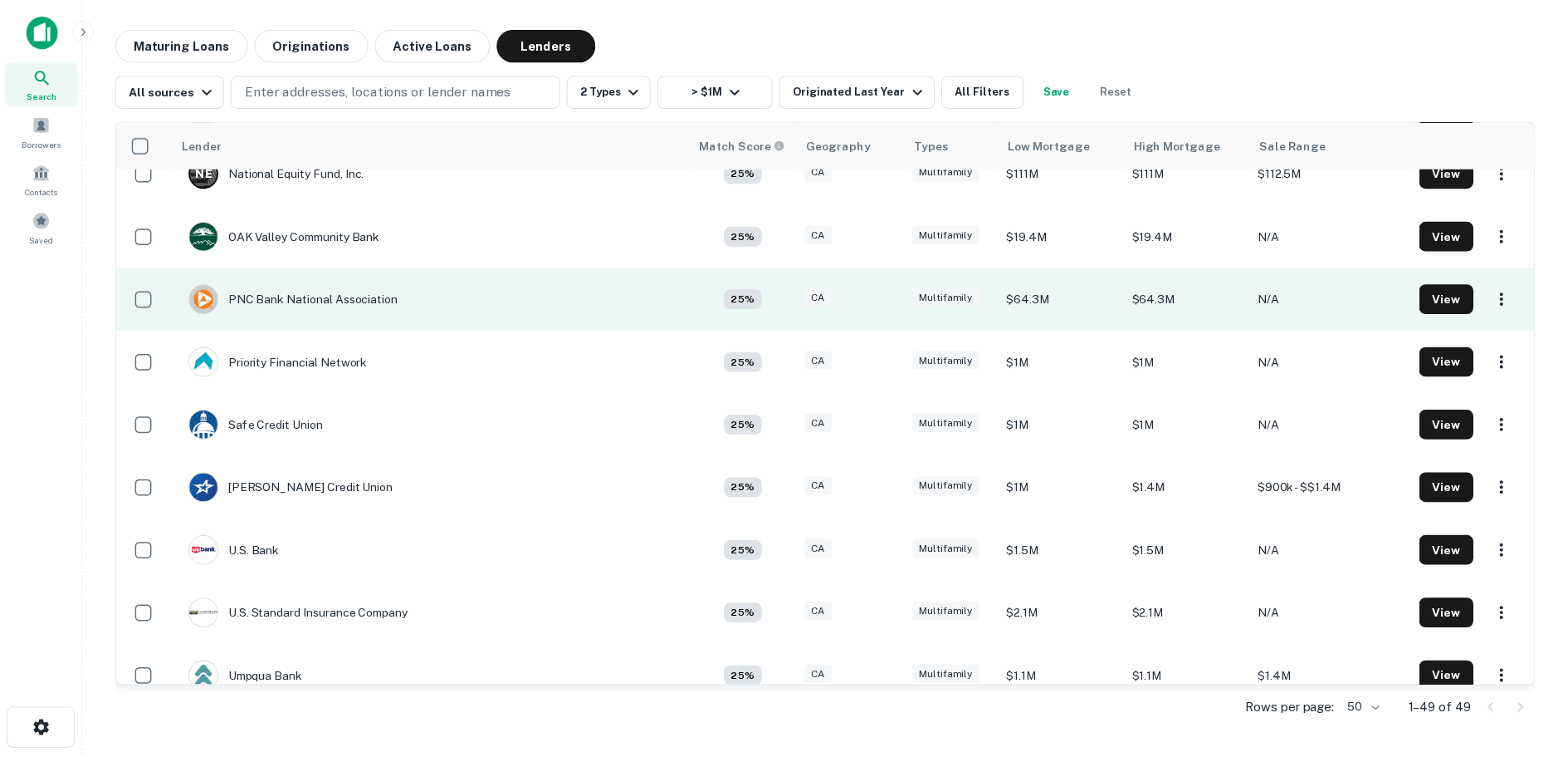
scroll to position [2243, 0]
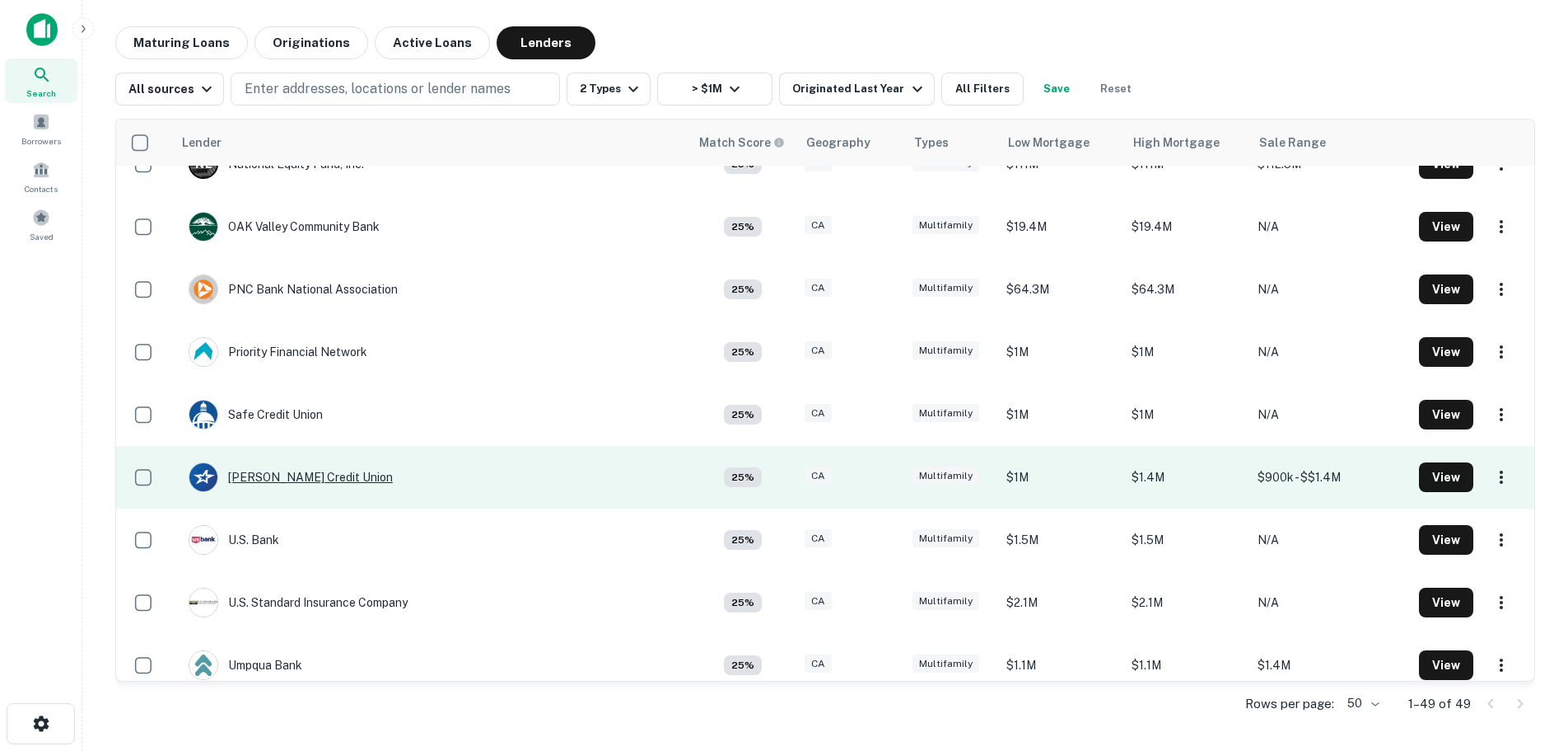
click at [258, 477] on div "[PERSON_NAME] Credit Union" at bounding box center [291, 477] width 204 height 30
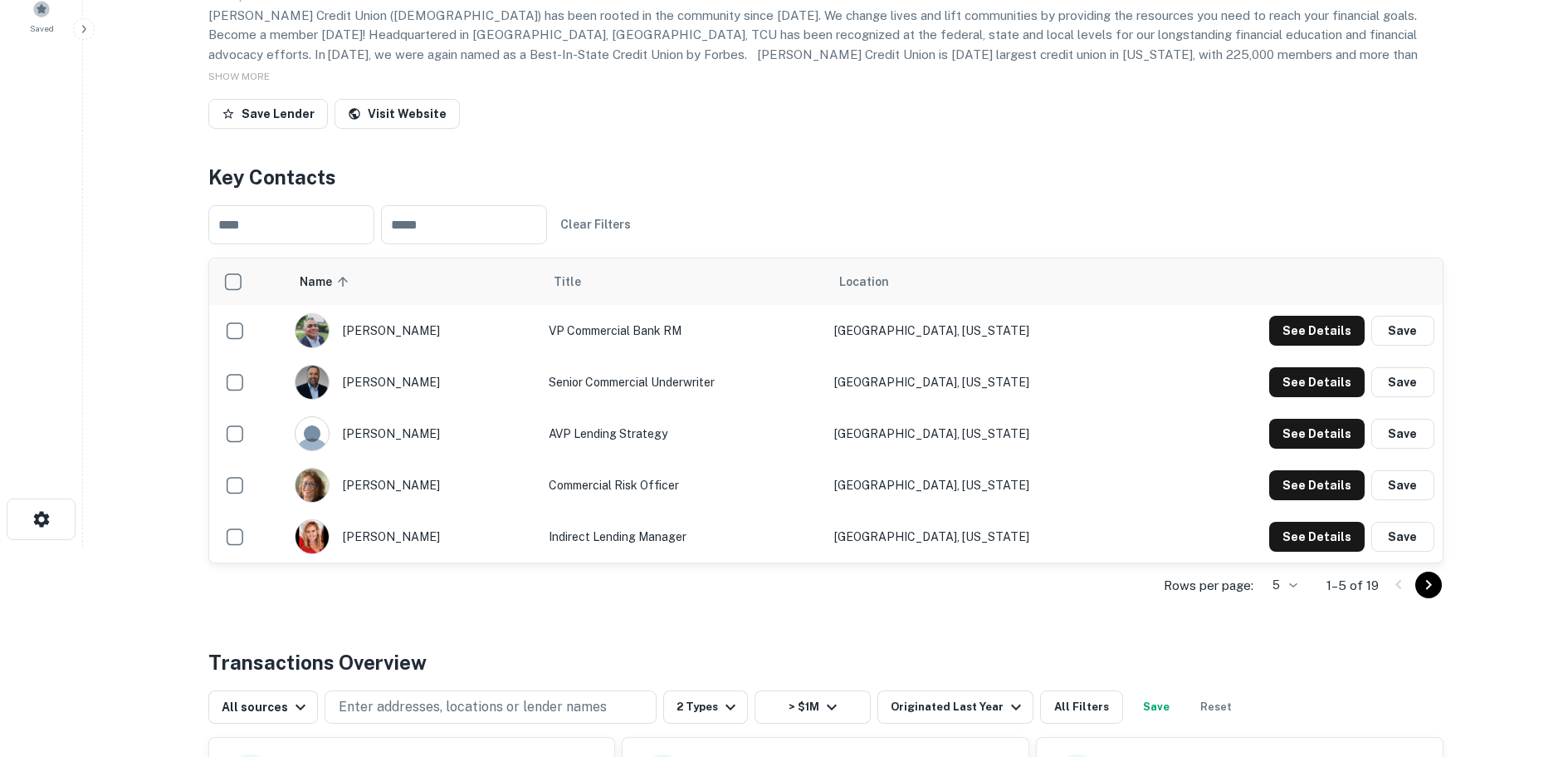
scroll to position [249, 0]
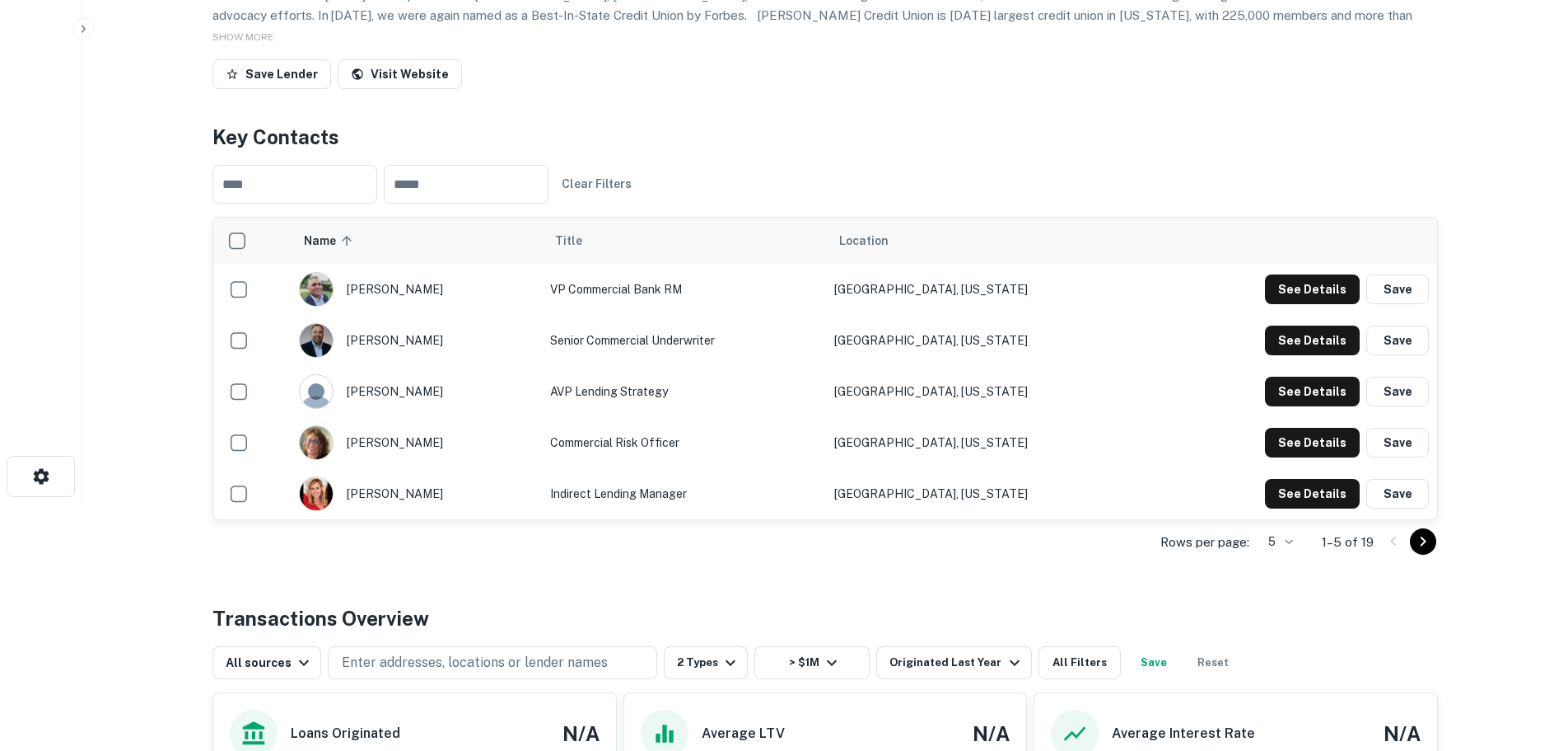
click at [1288, 504] on body "Search Borrowers Contacts Saved Back to search [PERSON_NAME] Credit Union Descr…" at bounding box center [784, 128] width 1568 height 751
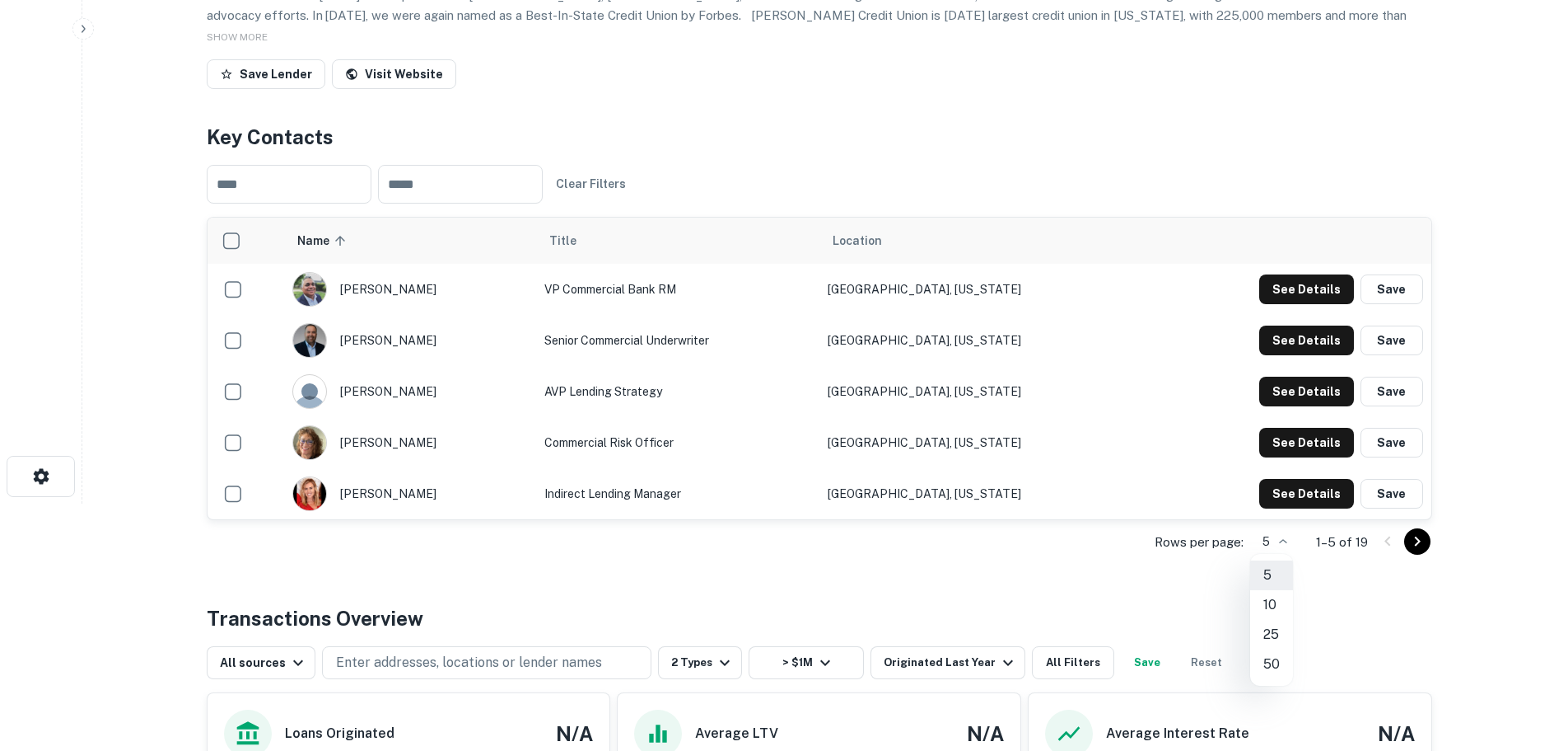
click at [1271, 603] on li "10" at bounding box center [1271, 605] width 43 height 30
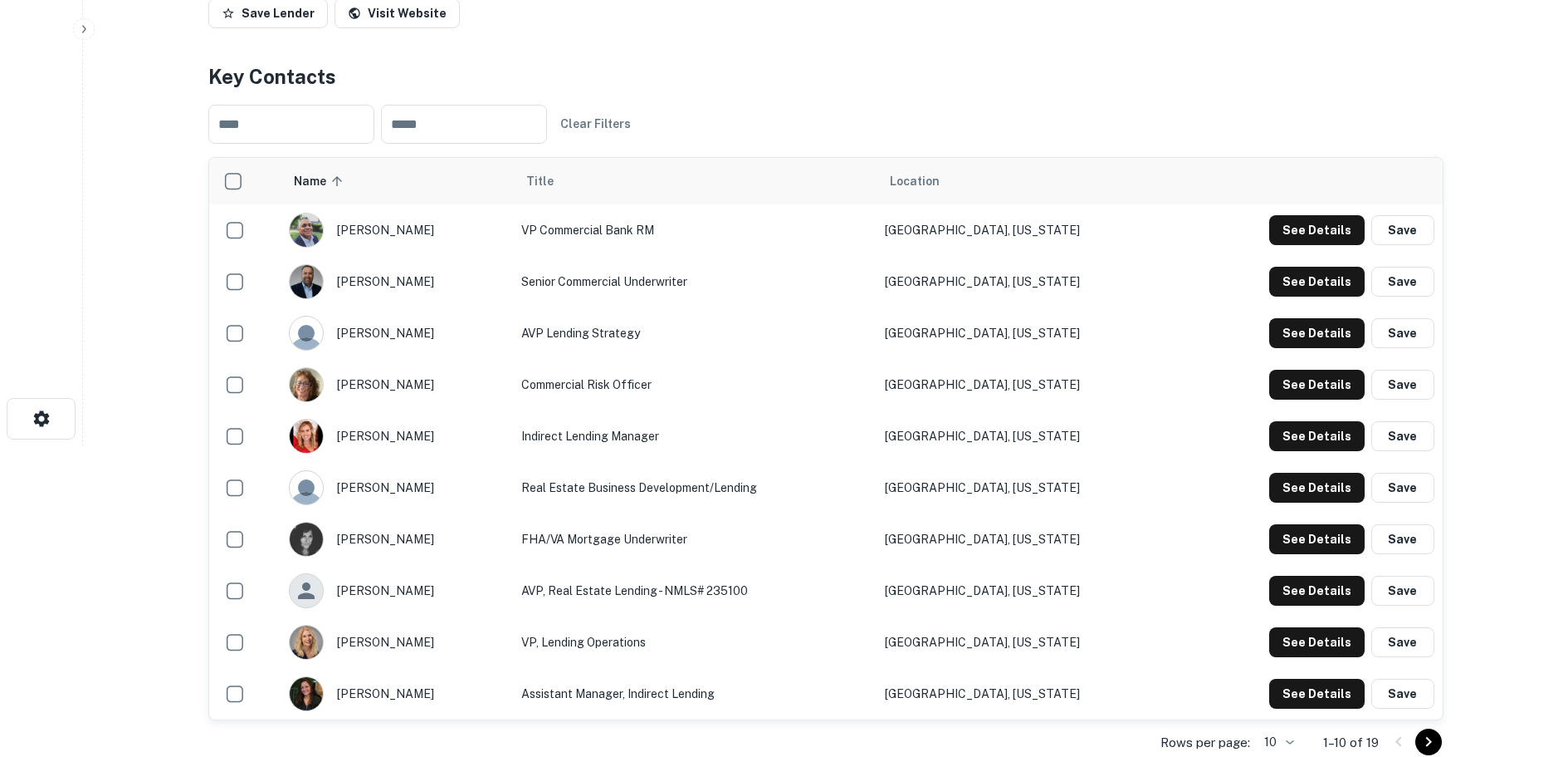
scroll to position [415, 0]
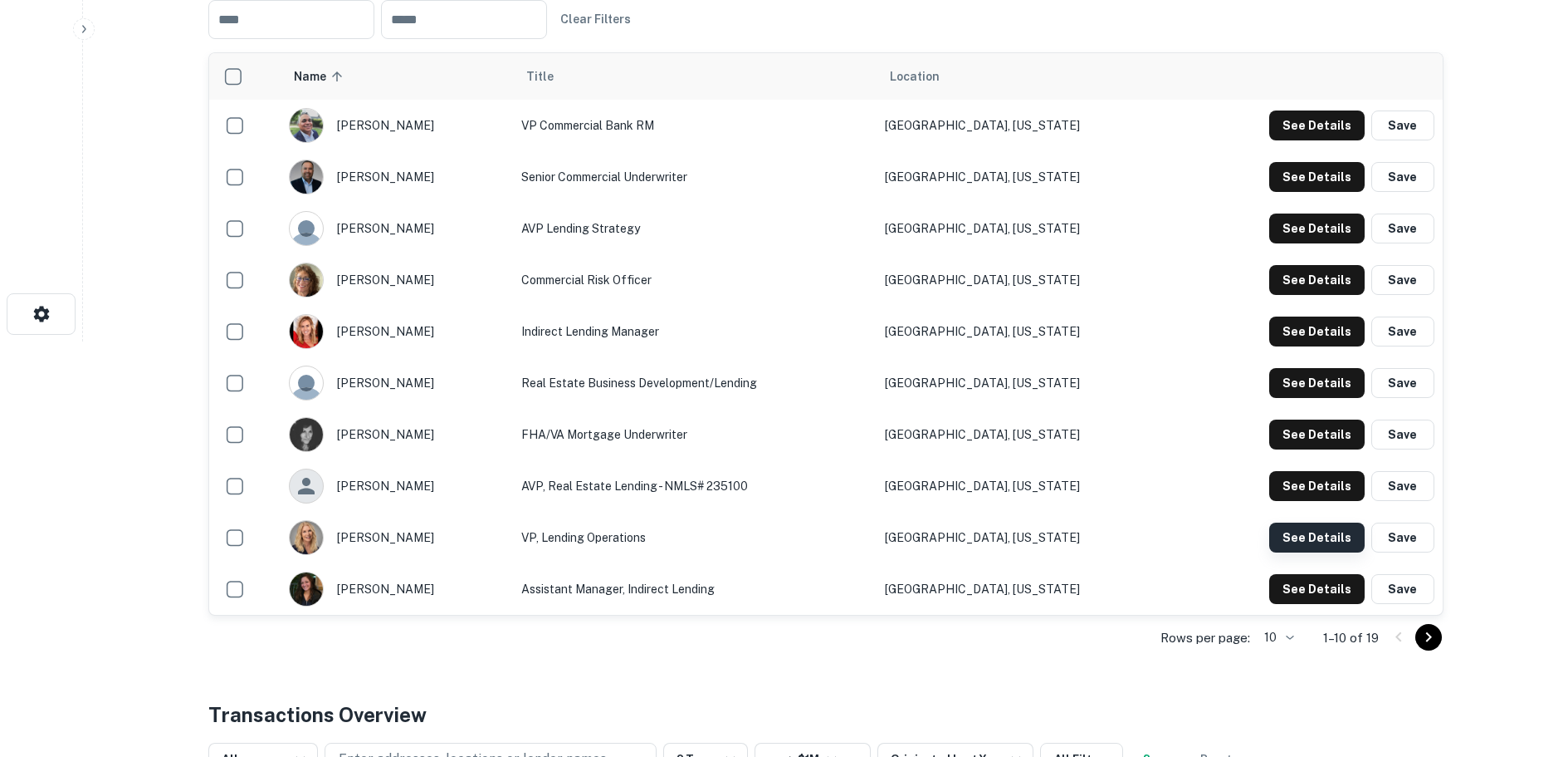
click at [1315, 534] on button "See Details" at bounding box center [1317, 536] width 95 height 30
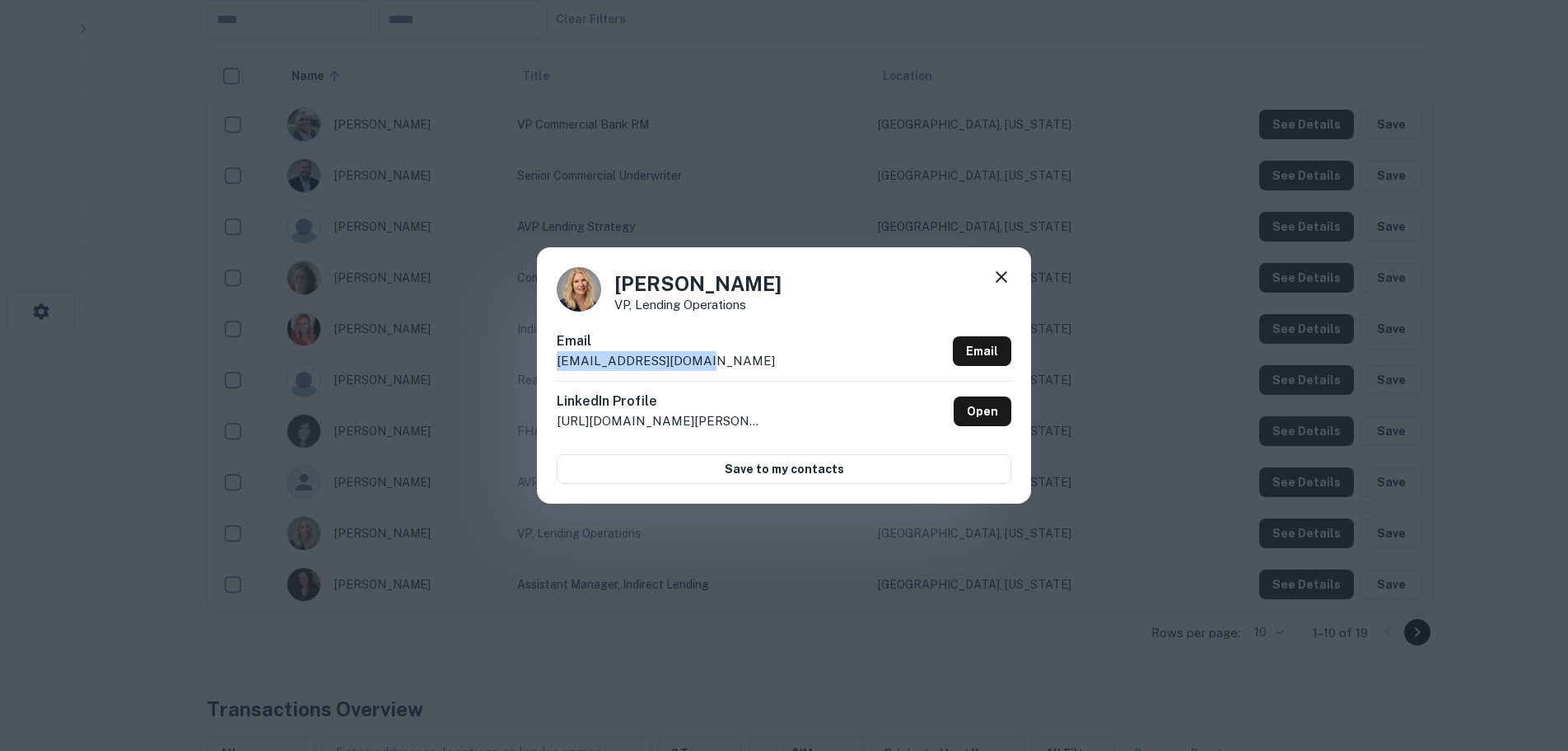
drag, startPoint x: 719, startPoint y: 367, endPoint x: 540, endPoint y: 369, distance: 179.0
click at [540, 369] on div "[PERSON_NAME] VP, Lending Operations Email [EMAIL_ADDRESS][DOMAIN_NAME] Email L…" at bounding box center [783, 375] width 494 height 255
copy p "[EMAIL_ADDRESS][DOMAIN_NAME]"
click at [1004, 276] on icon at bounding box center [1001, 276] width 20 height 20
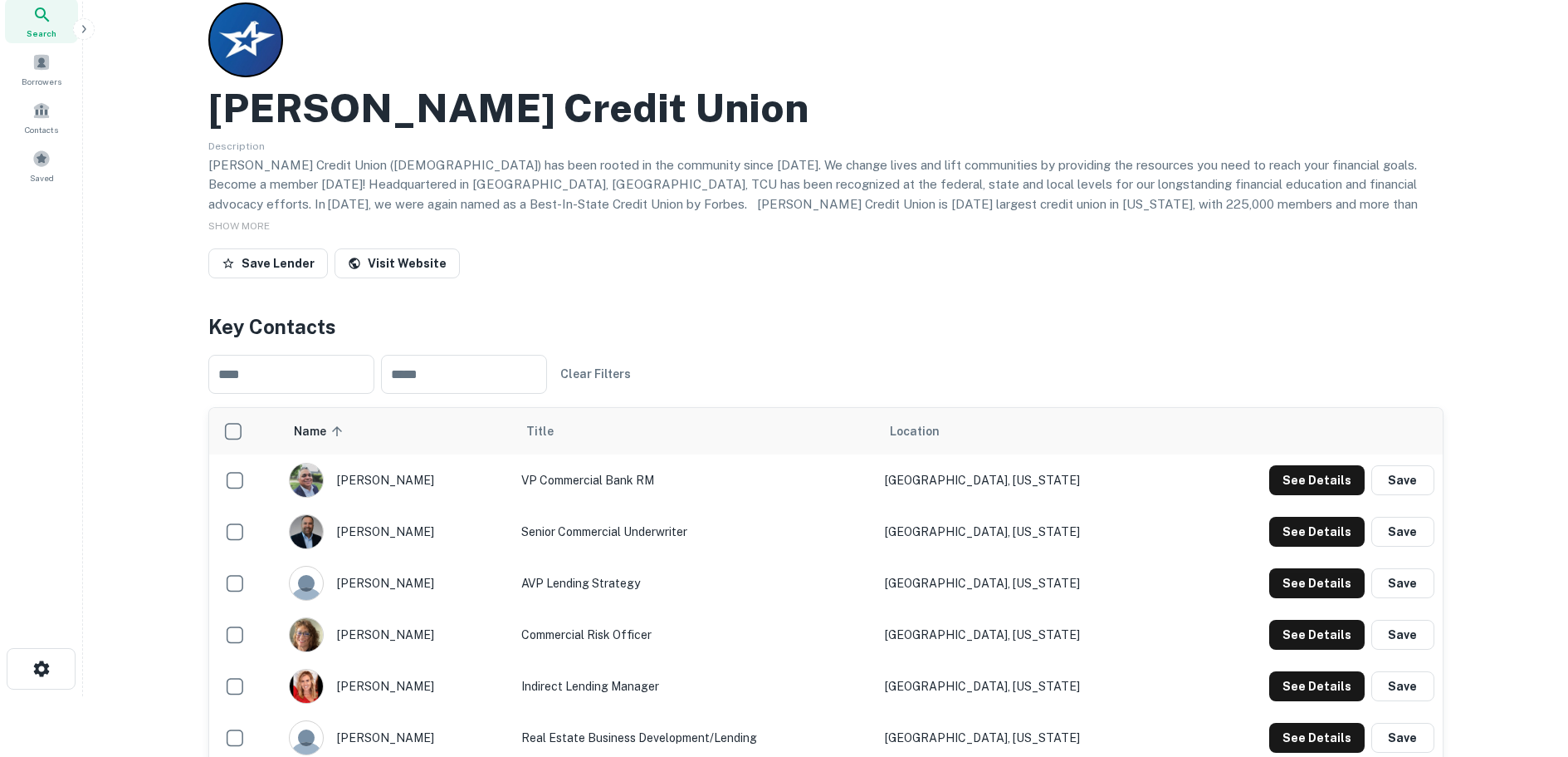
scroll to position [0, 0]
